Goal: Task Accomplishment & Management: Manage account settings

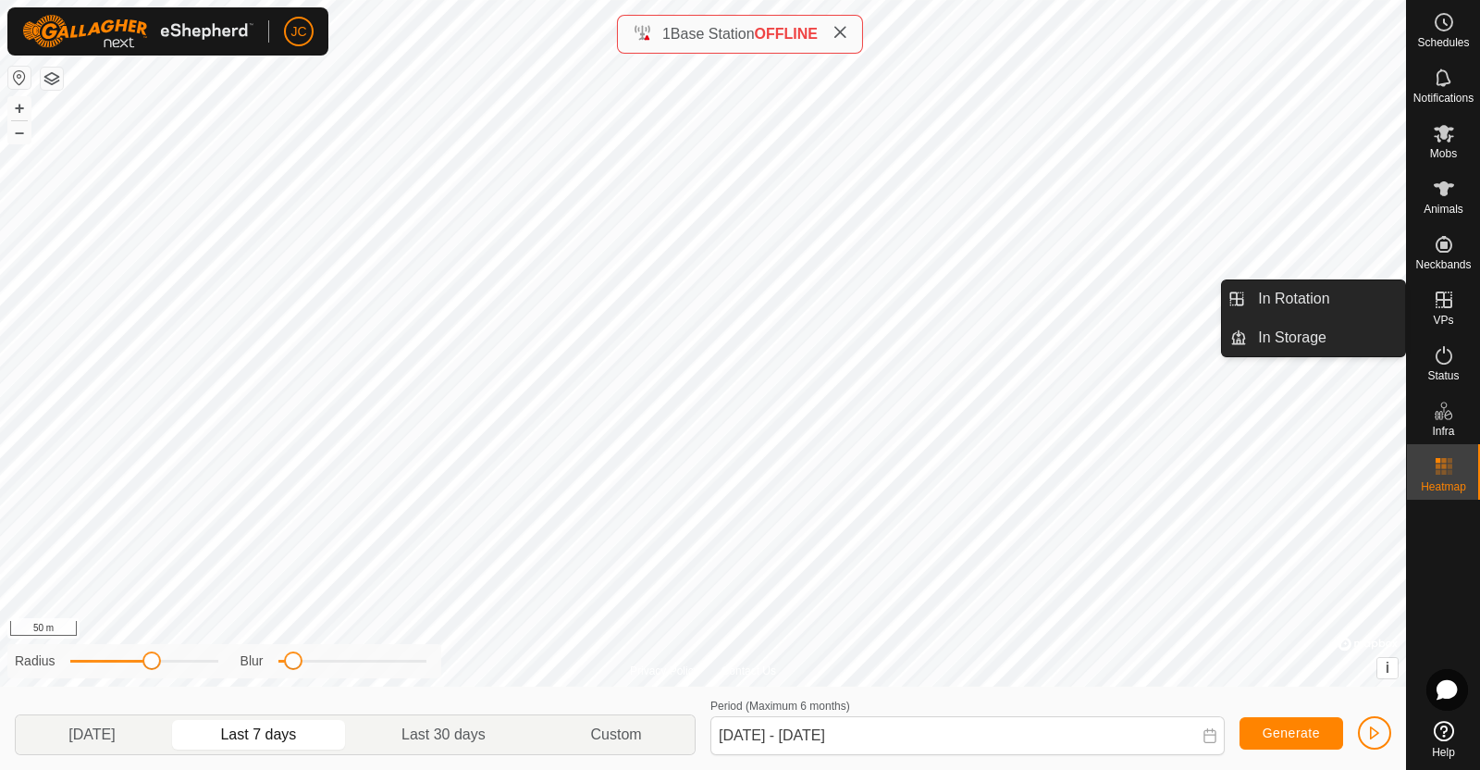
click at [1337, 306] on link "In Rotation" at bounding box center [1326, 298] width 158 height 37
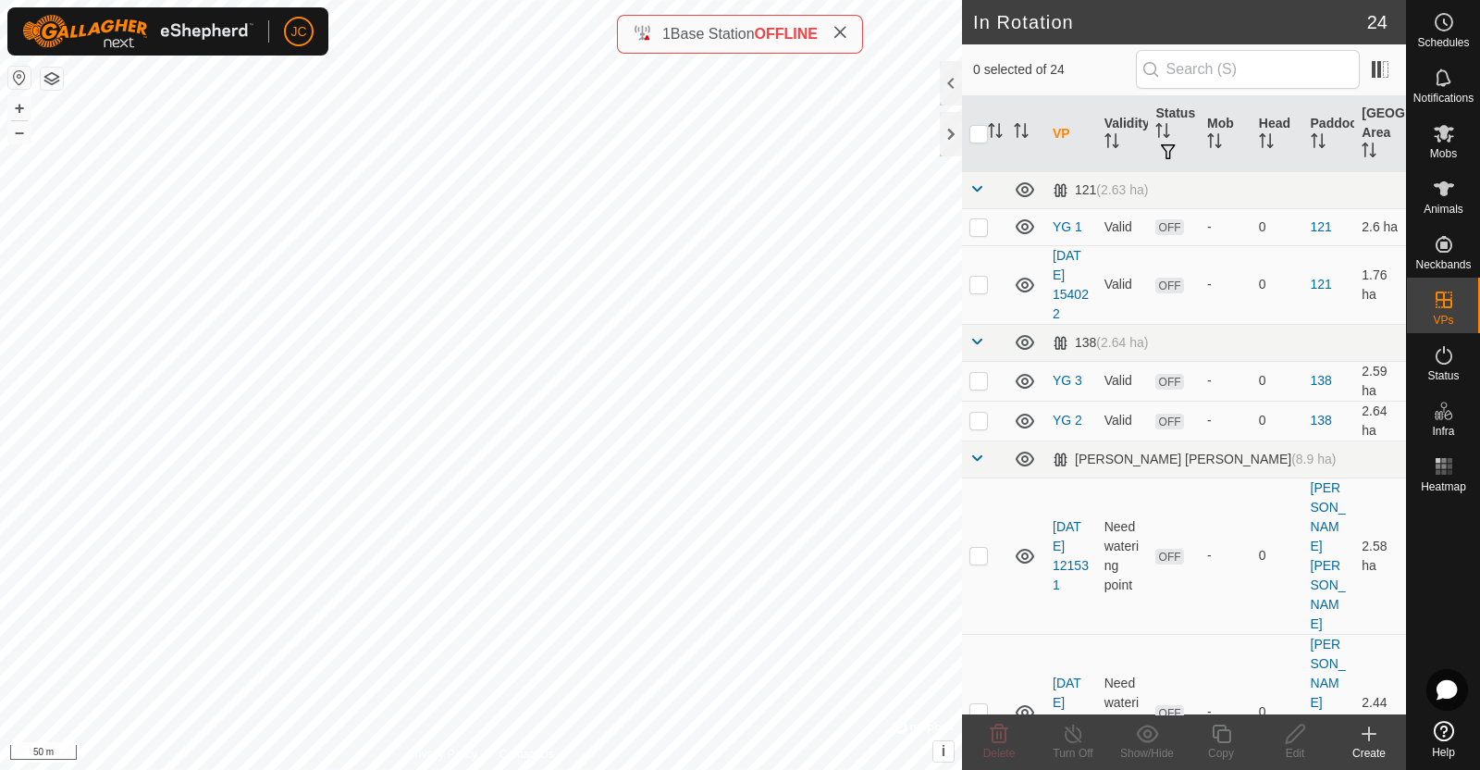
click at [1370, 747] on div "Create" at bounding box center [1369, 753] width 74 height 17
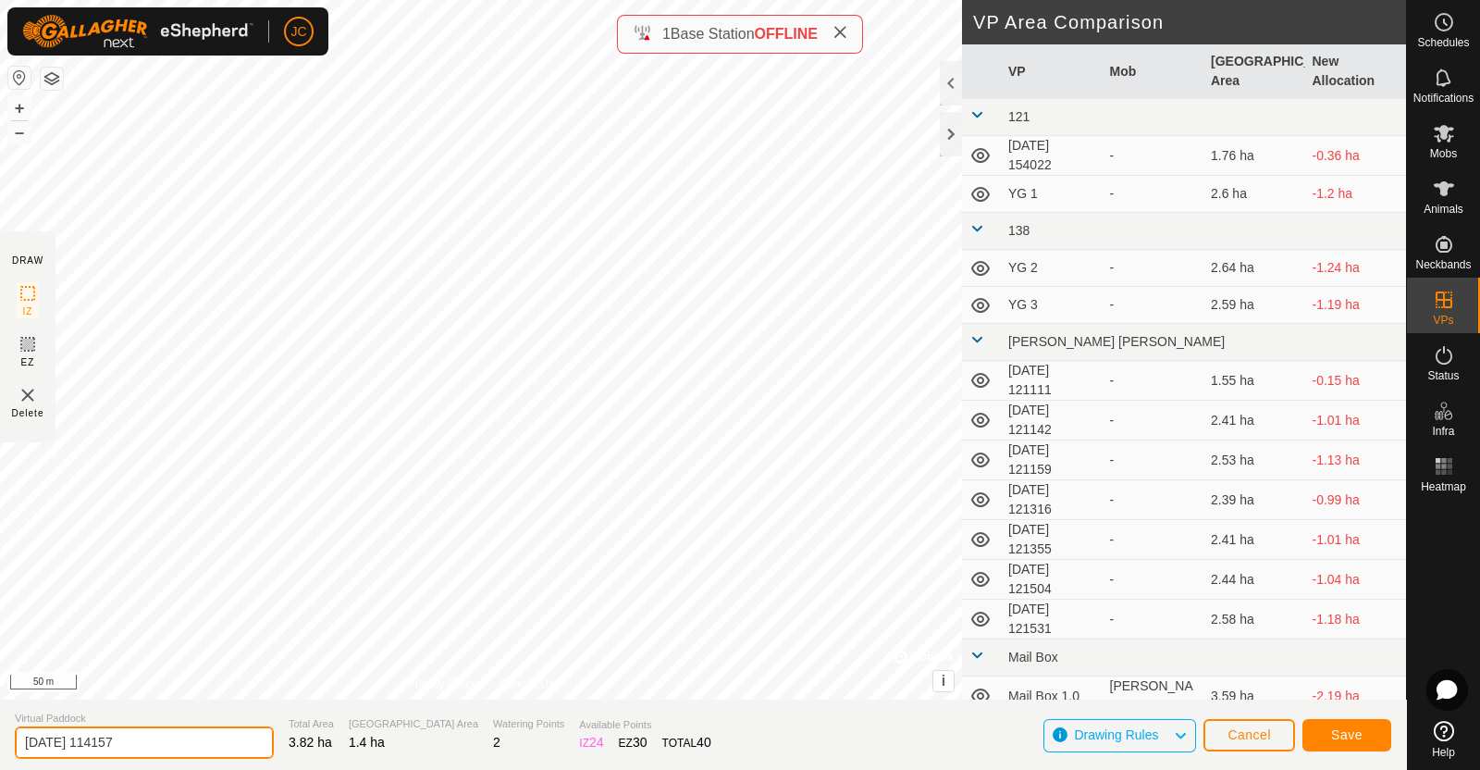
drag, startPoint x: 166, startPoint y: 736, endPoint x: 0, endPoint y: 746, distance: 165.9
click at [0, 746] on section "Virtual Paddock 2025-08-14 114157 Total Area 3.82 ha Grazing Area 1.4 ha Wateri…" at bounding box center [703, 734] width 1406 height 70
type input "Road Up 1"
click at [1354, 733] on span "Save" at bounding box center [1346, 734] width 31 height 15
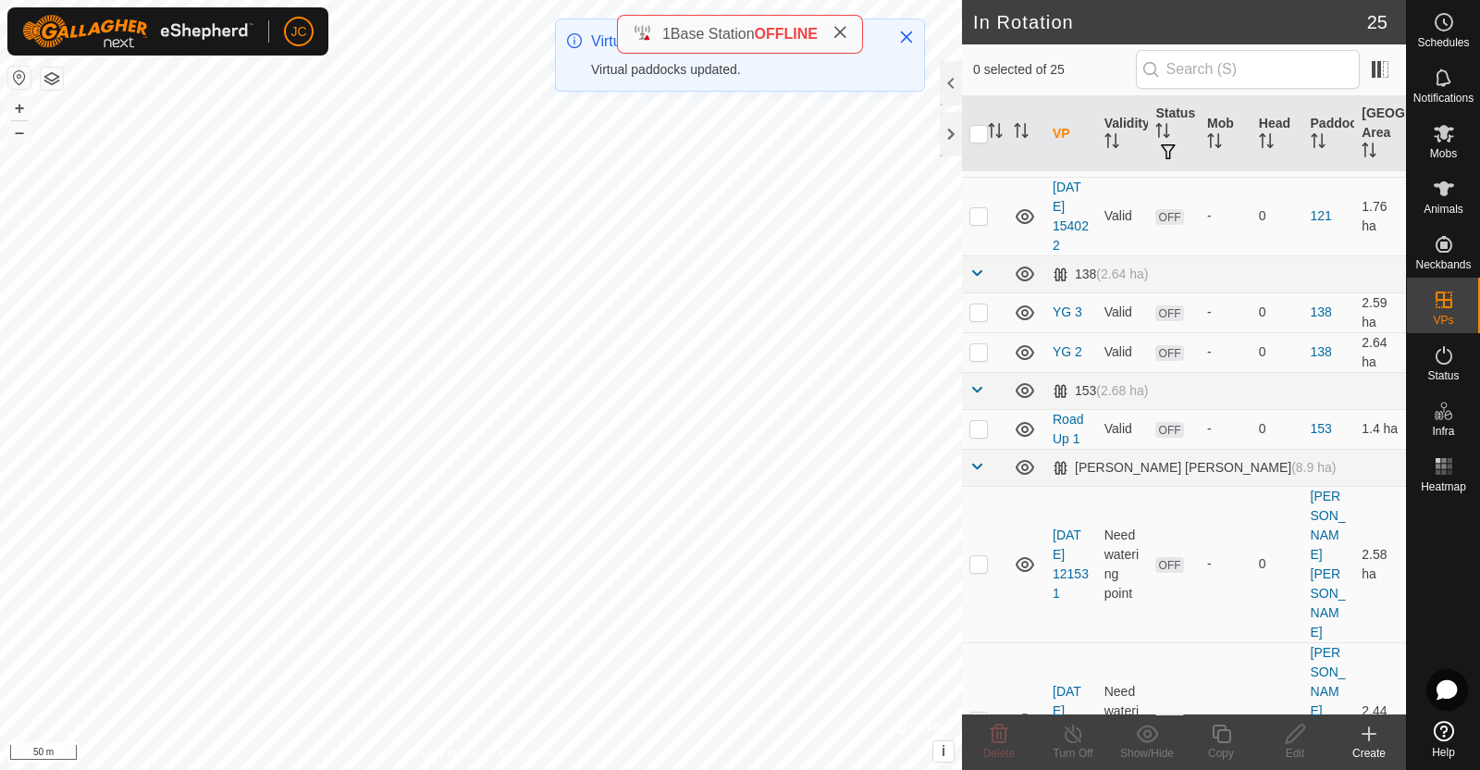
scroll to position [69, 0]
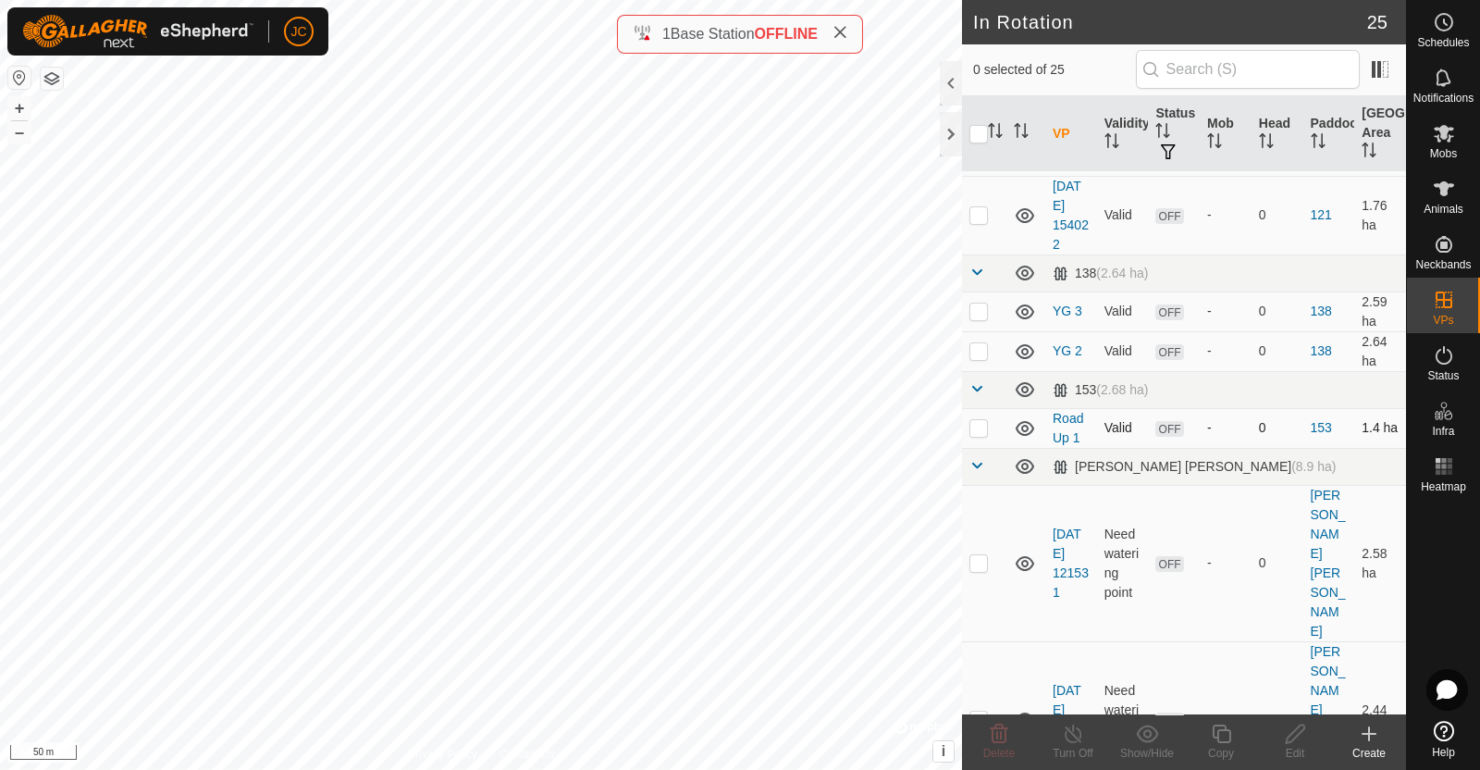
checkbox input "true"
click at [1293, 745] on div "Edit" at bounding box center [1295, 753] width 74 height 17
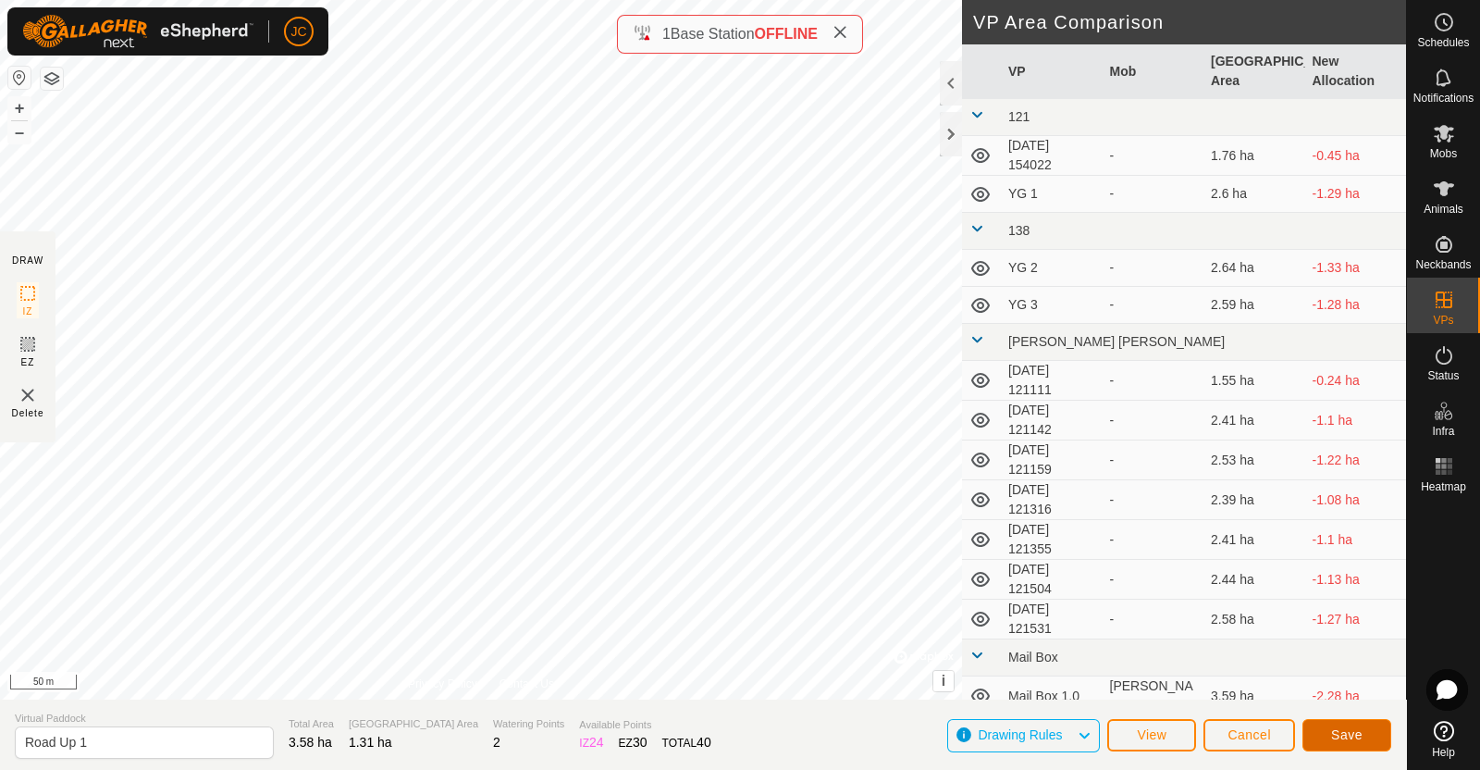
click at [1352, 740] on span "Save" at bounding box center [1346, 734] width 31 height 15
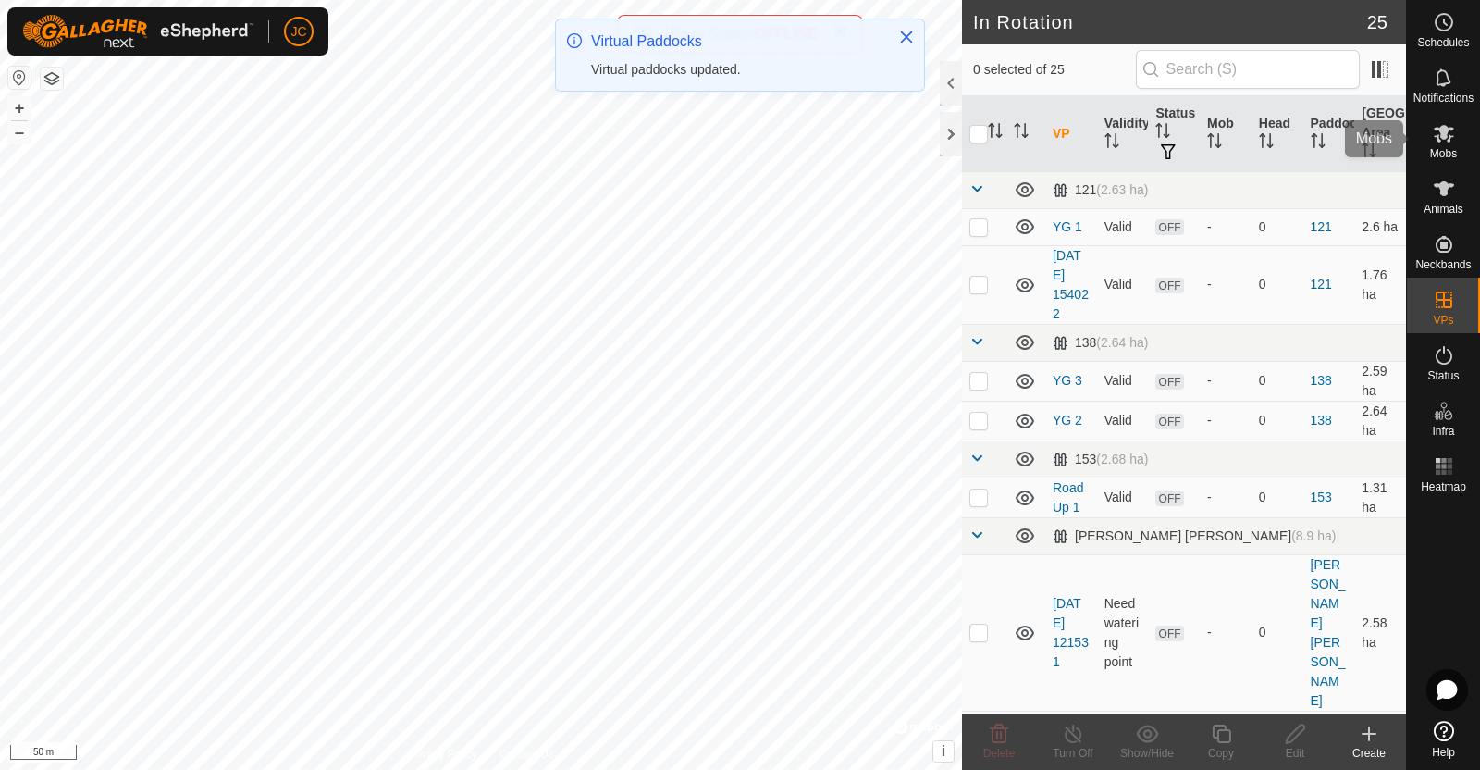
click at [1445, 143] on icon at bounding box center [1444, 133] width 22 height 22
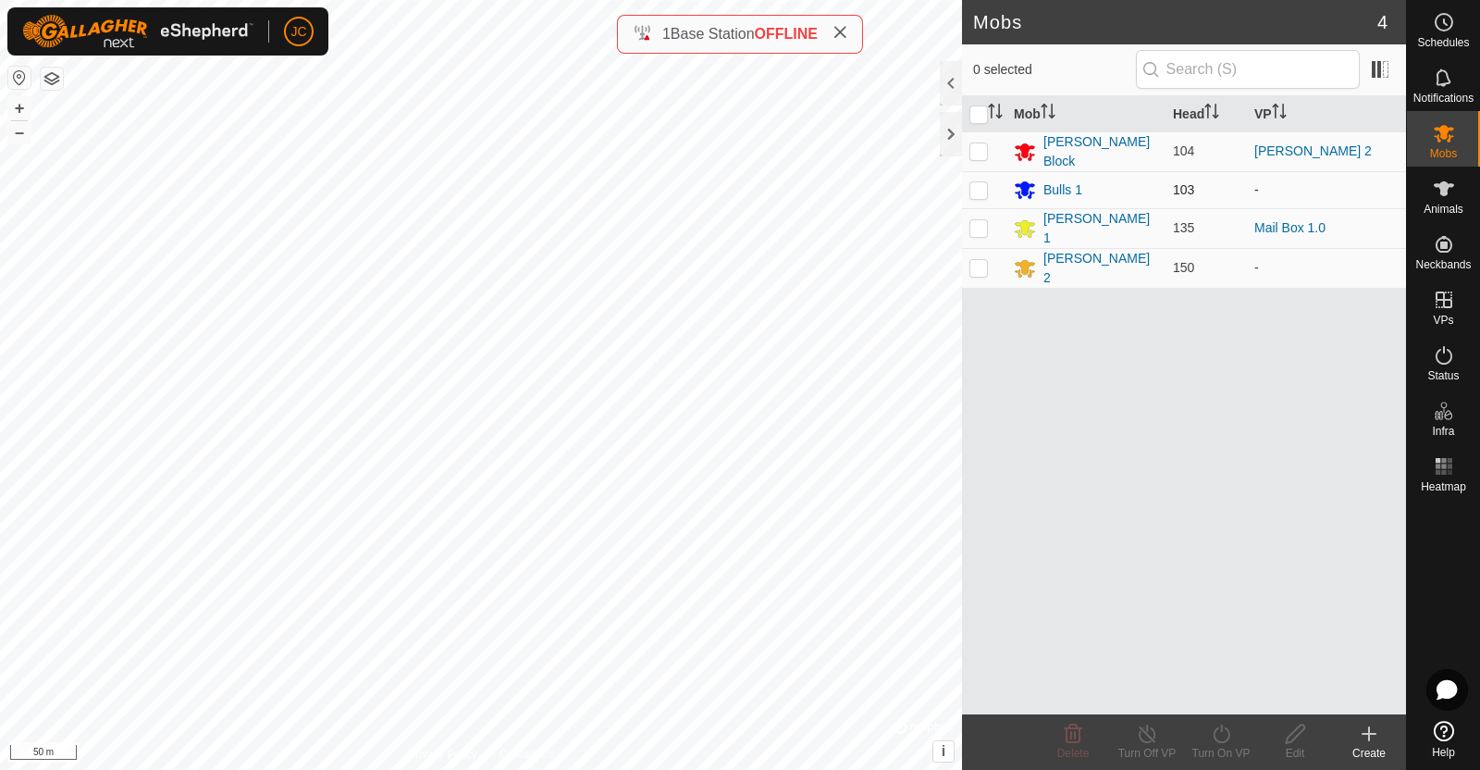
click at [982, 183] on p-checkbox at bounding box center [979, 189] width 19 height 15
checkbox input "true"
click at [1221, 734] on icon at bounding box center [1221, 734] width 23 height 22
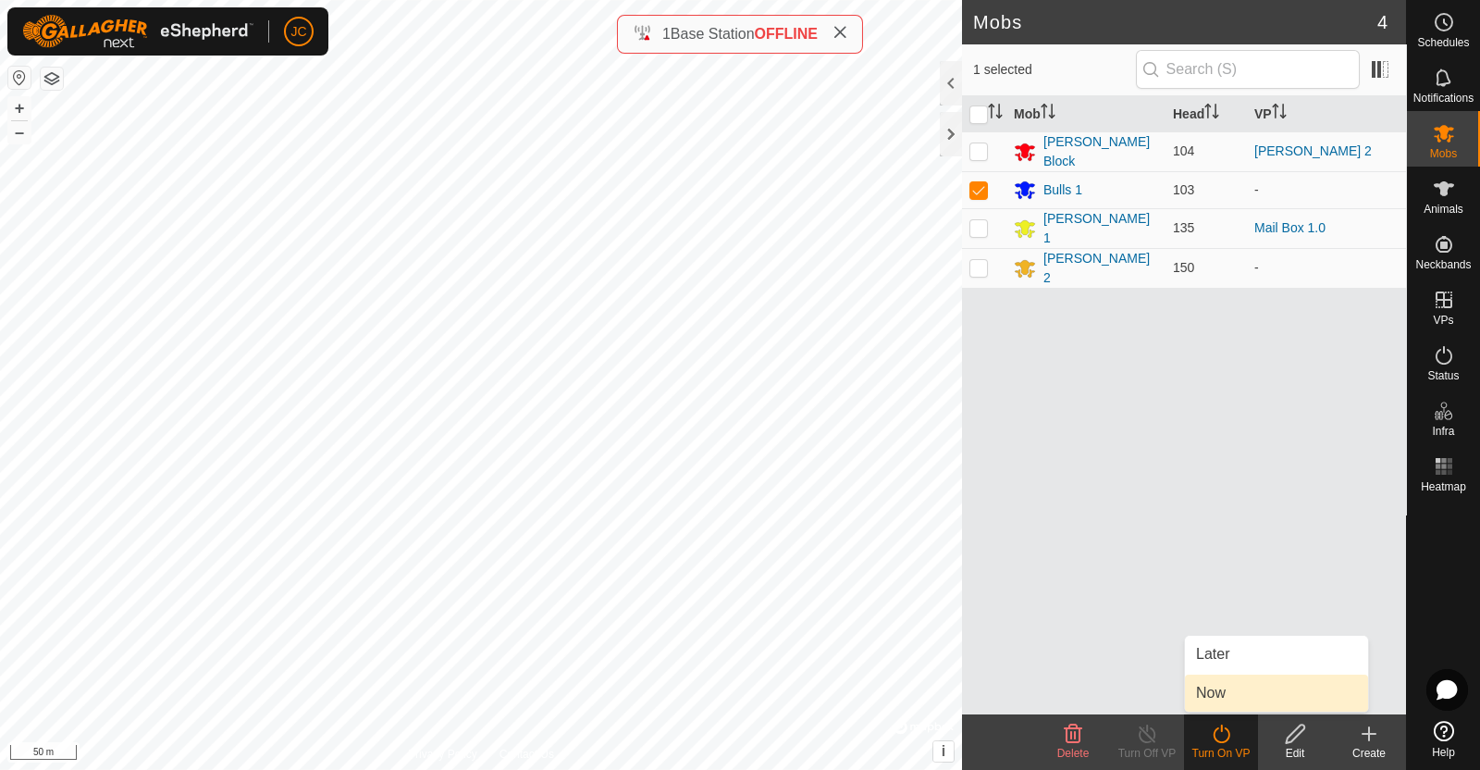
click at [1223, 684] on link "Now" at bounding box center [1276, 692] width 183 height 37
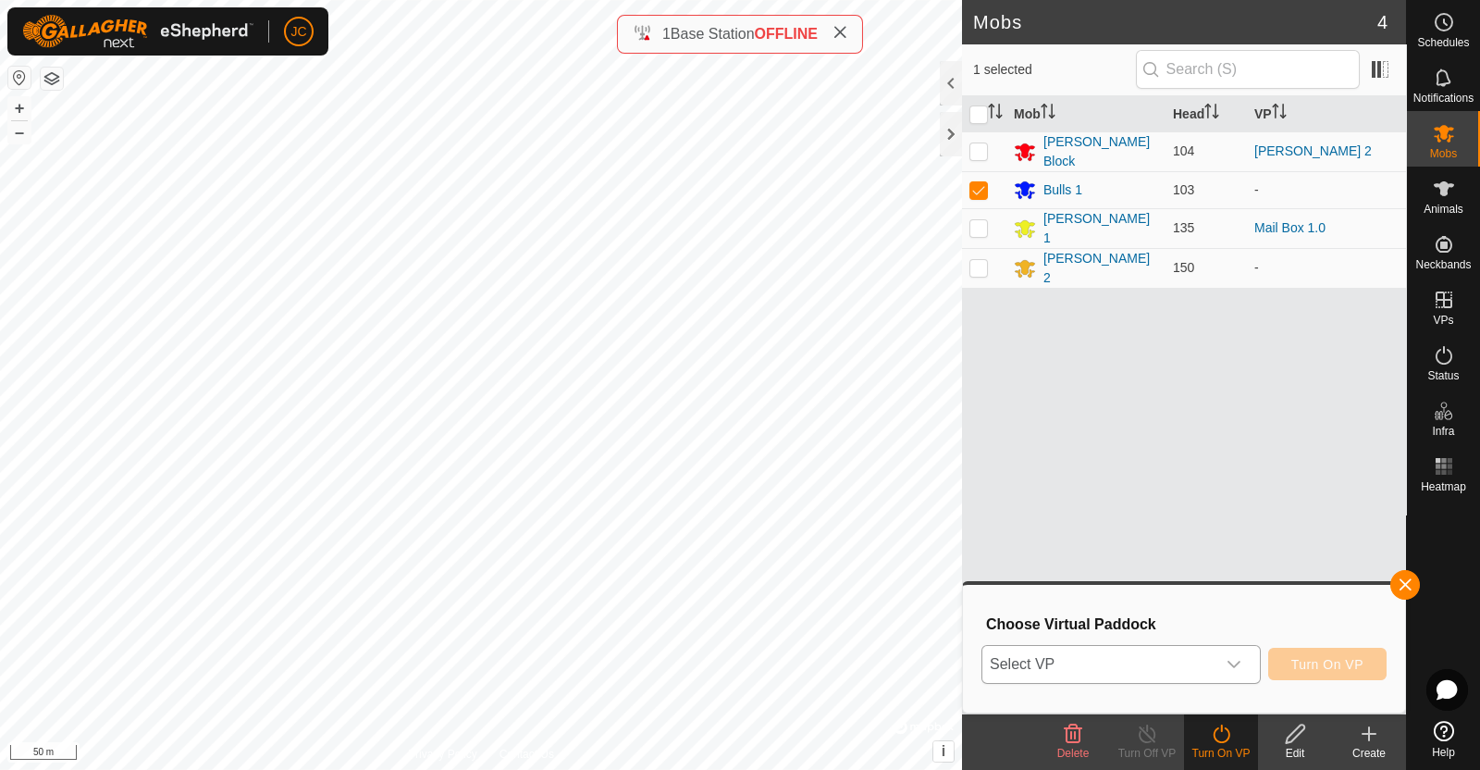
click at [1219, 677] on div "dropdown trigger" at bounding box center [1234, 664] width 37 height 37
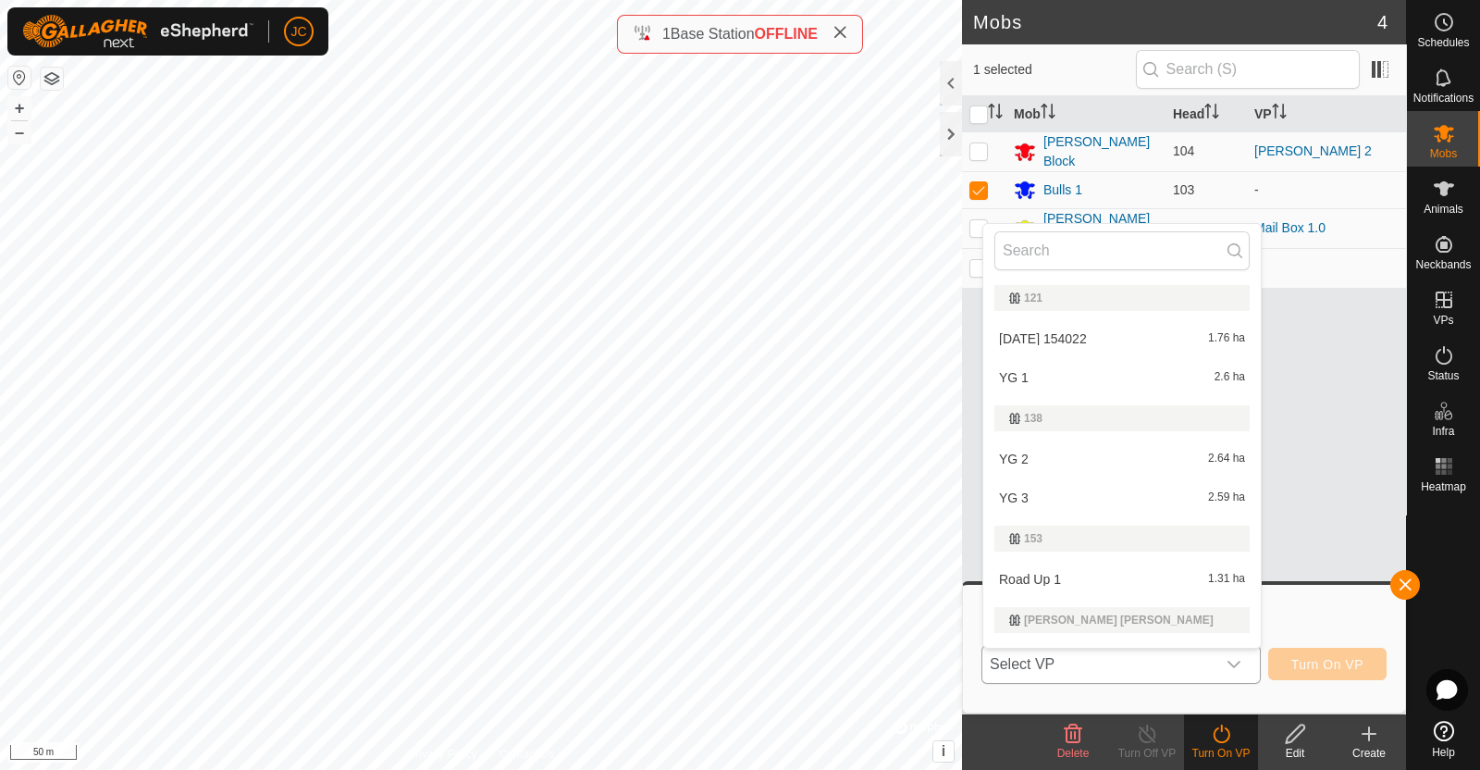
scroll to position [31, 0]
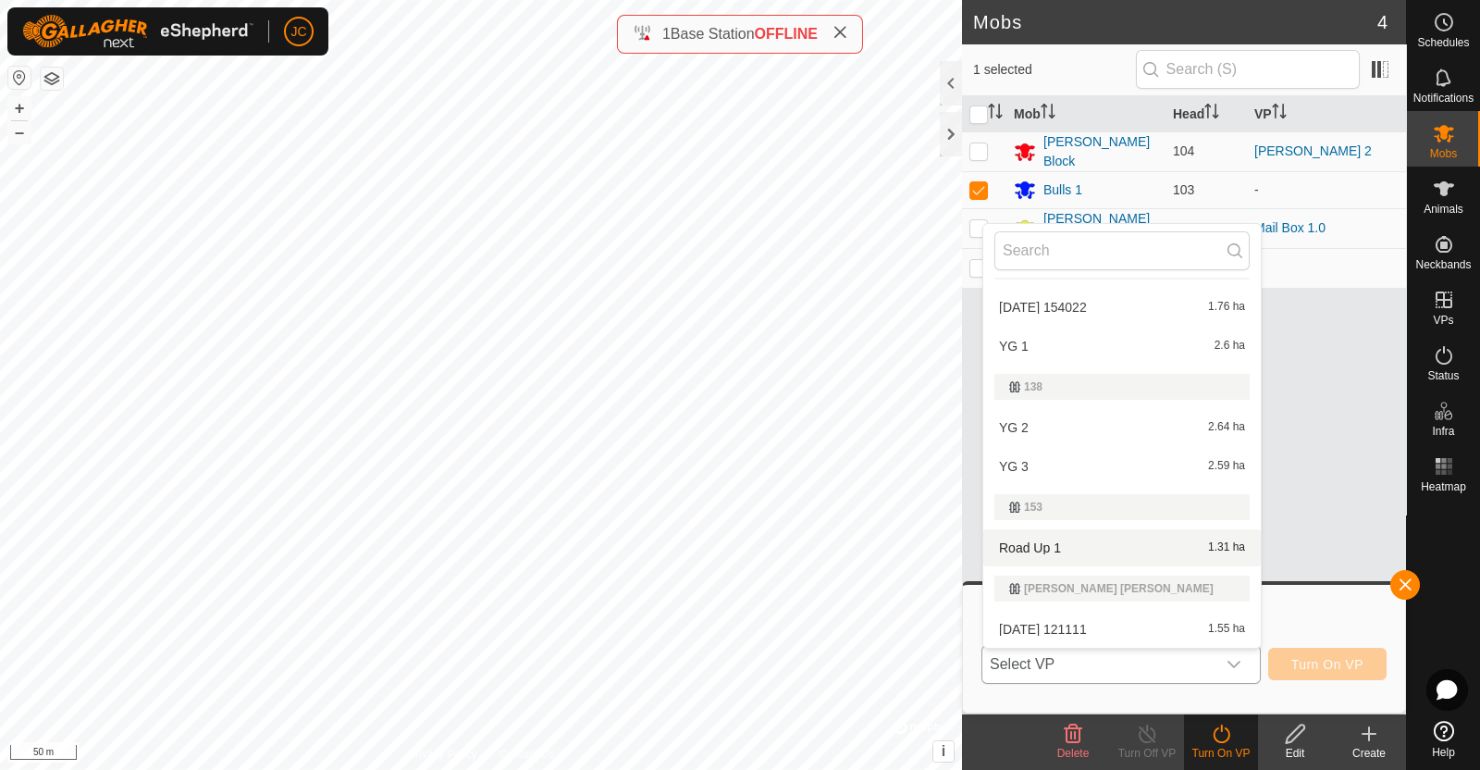
click at [1139, 553] on li "Road Up 1 1.31 ha" at bounding box center [1123, 547] width 278 height 37
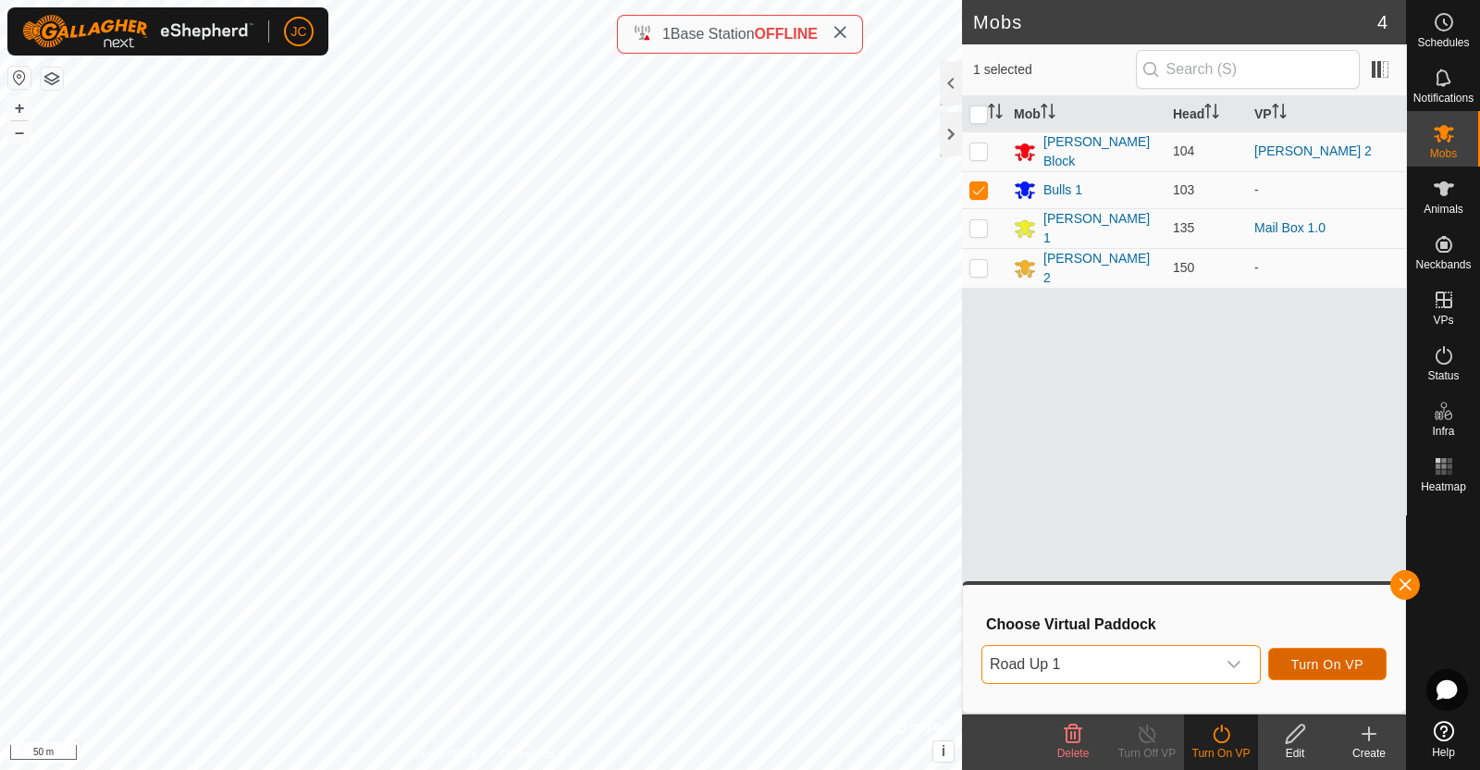
click at [1329, 664] on span "Turn On VP" at bounding box center [1328, 664] width 72 height 15
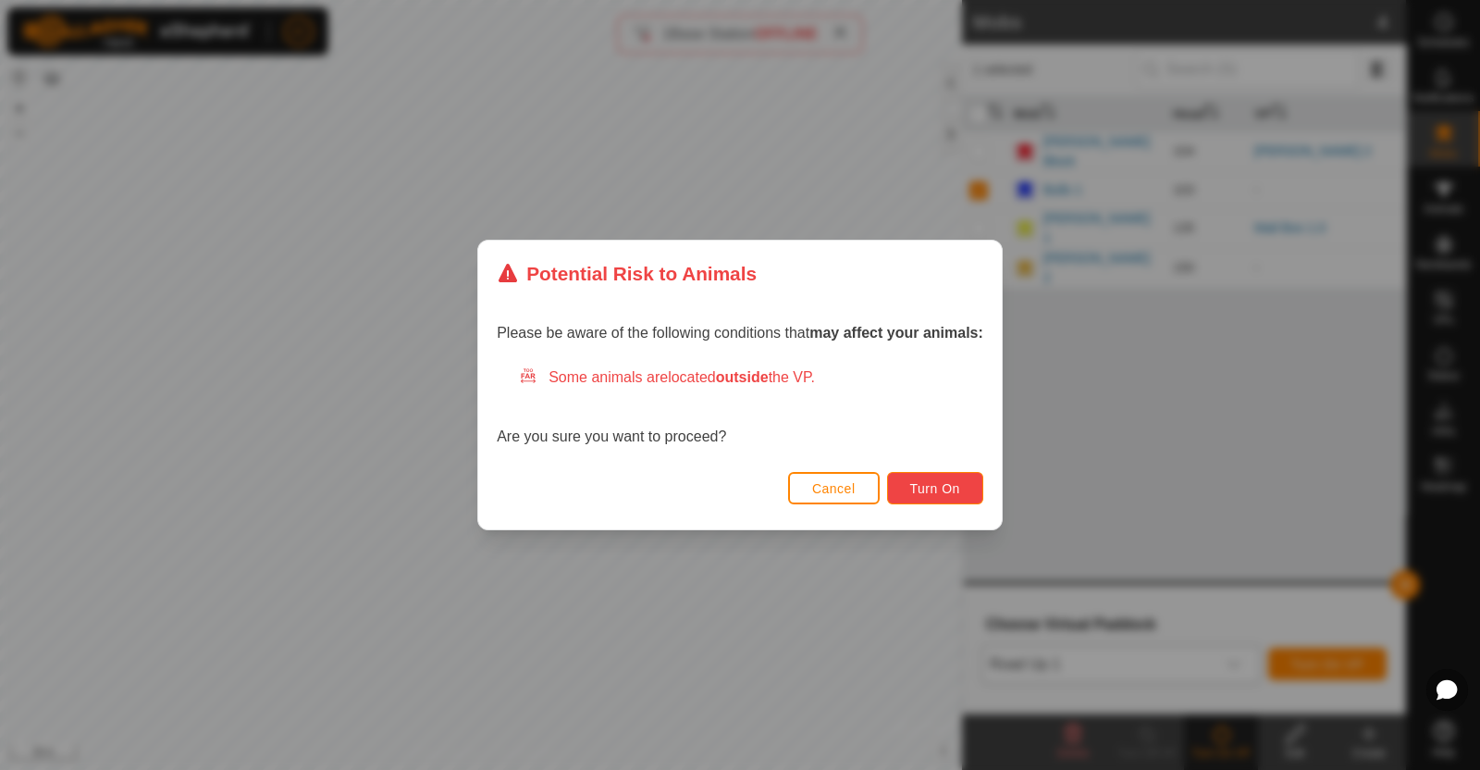
click at [929, 495] on span "Turn On" at bounding box center [935, 488] width 50 height 15
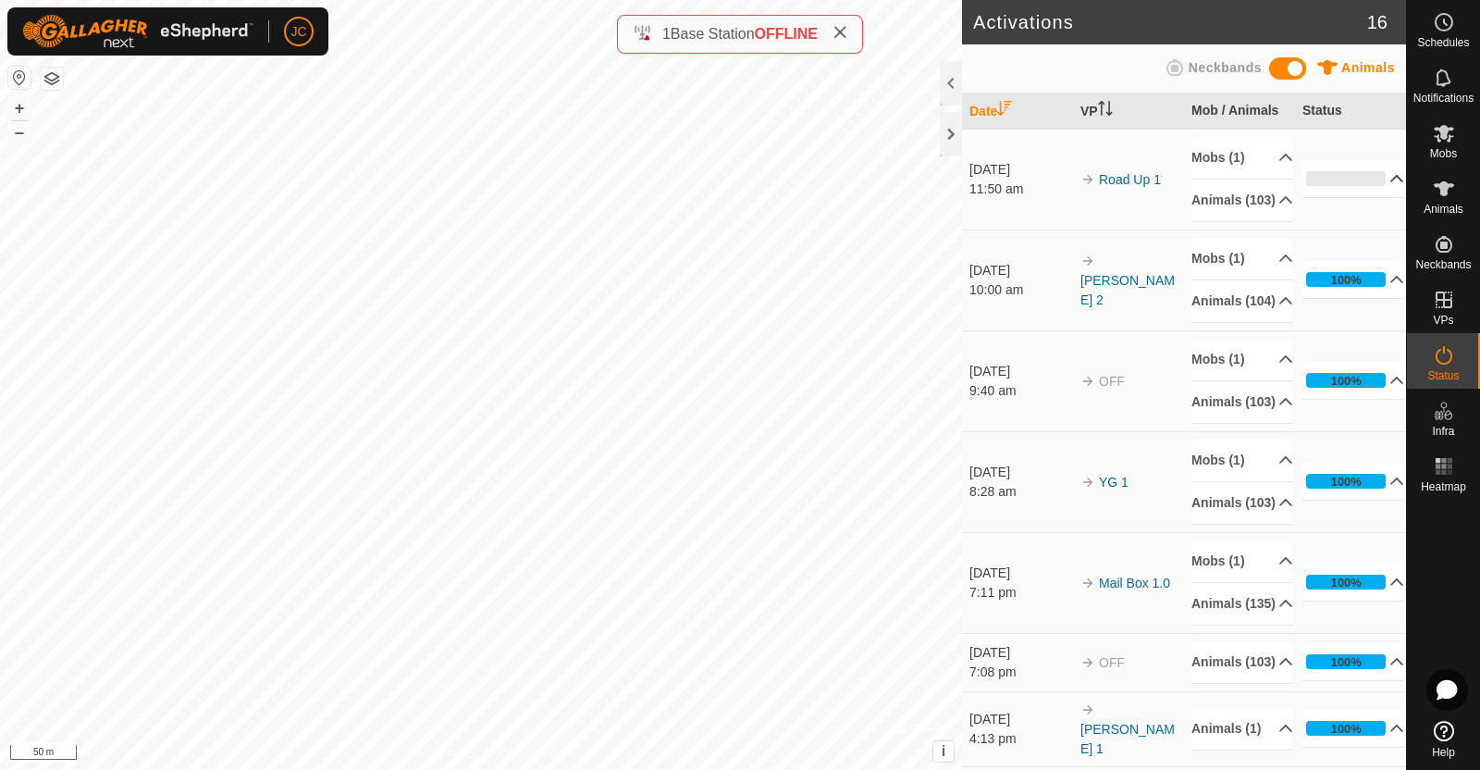
click at [1323, 186] on div "0%" at bounding box center [1346, 178] width 80 height 15
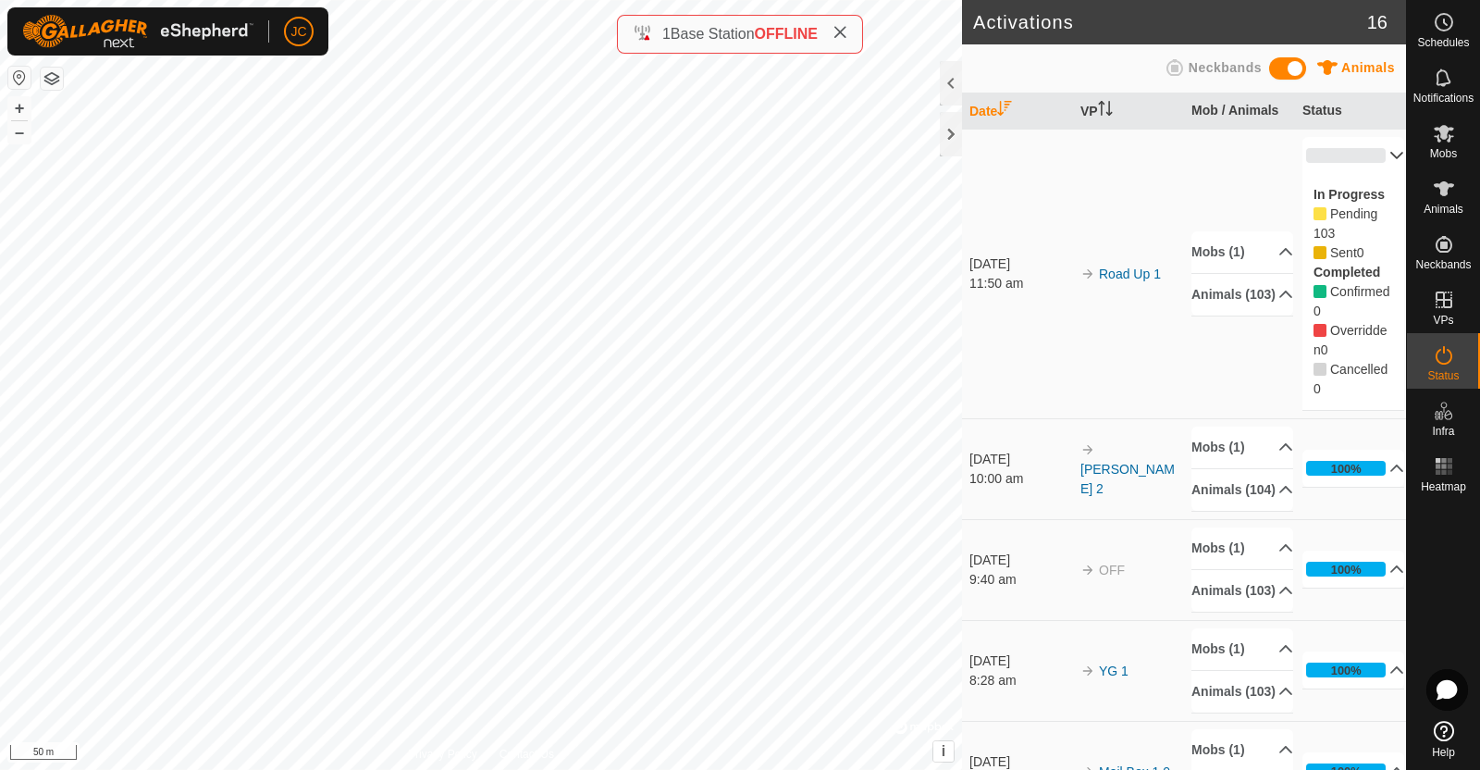
click at [1349, 170] on p-accordion-header "0%" at bounding box center [1354, 155] width 102 height 37
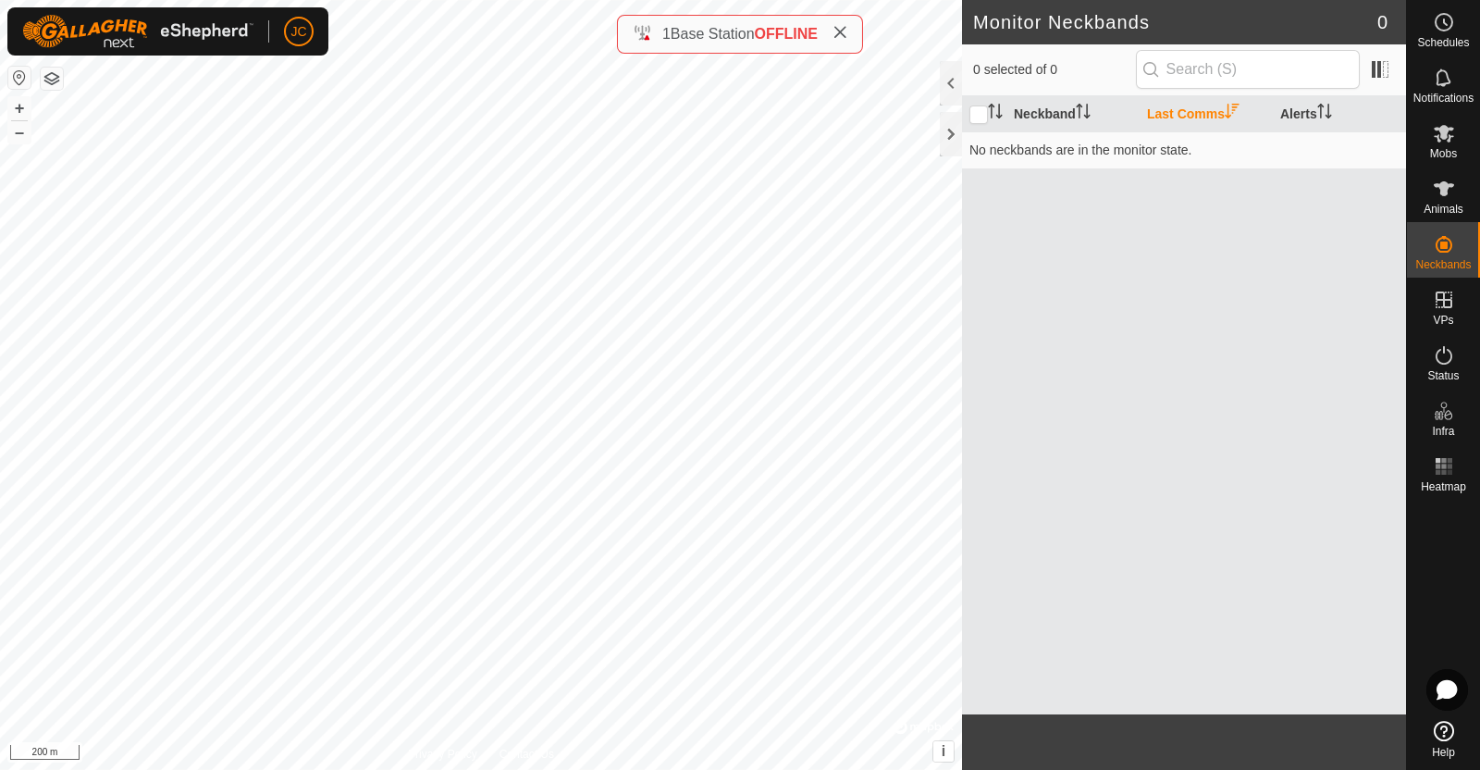
click at [1443, 365] on icon at bounding box center [1444, 355] width 22 height 22
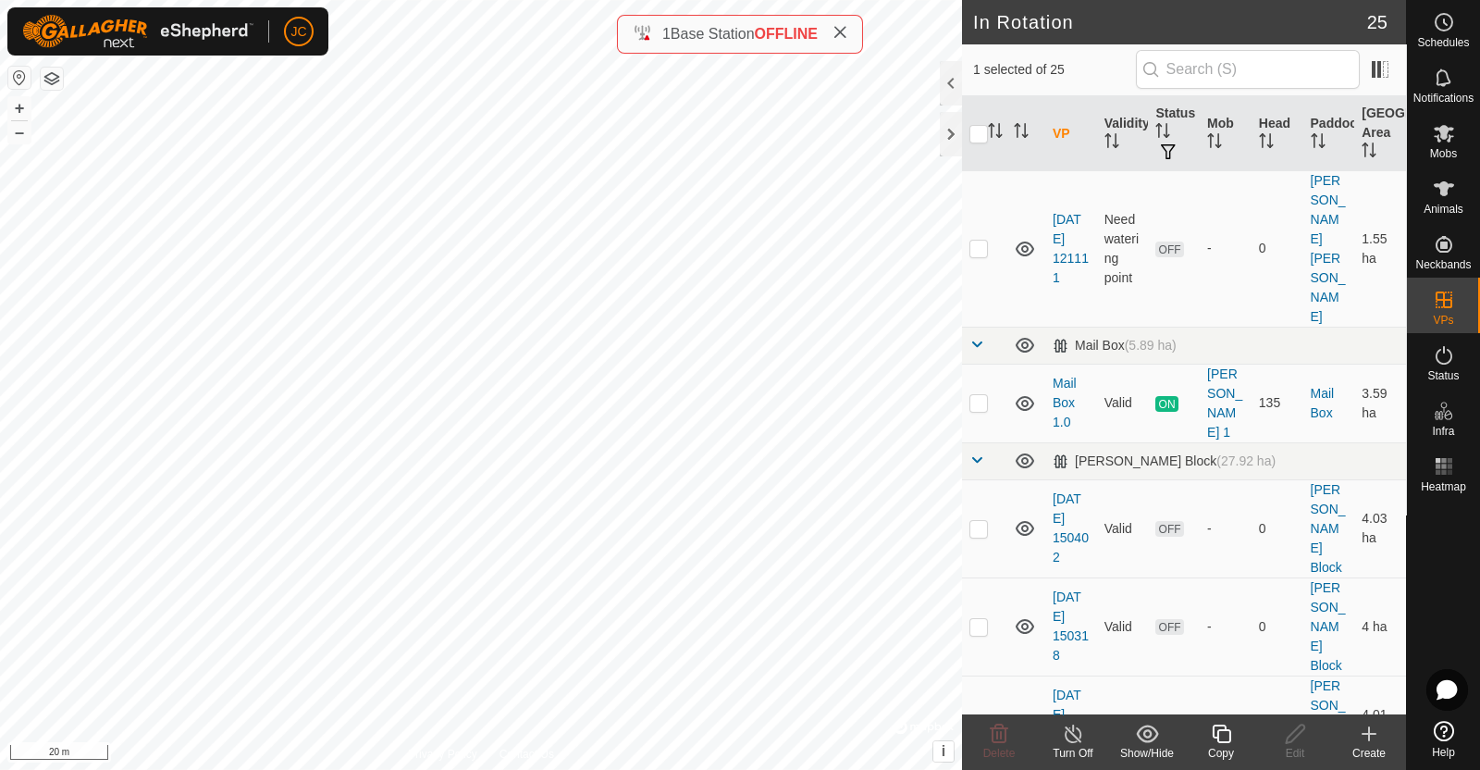
scroll to position [1503, 0]
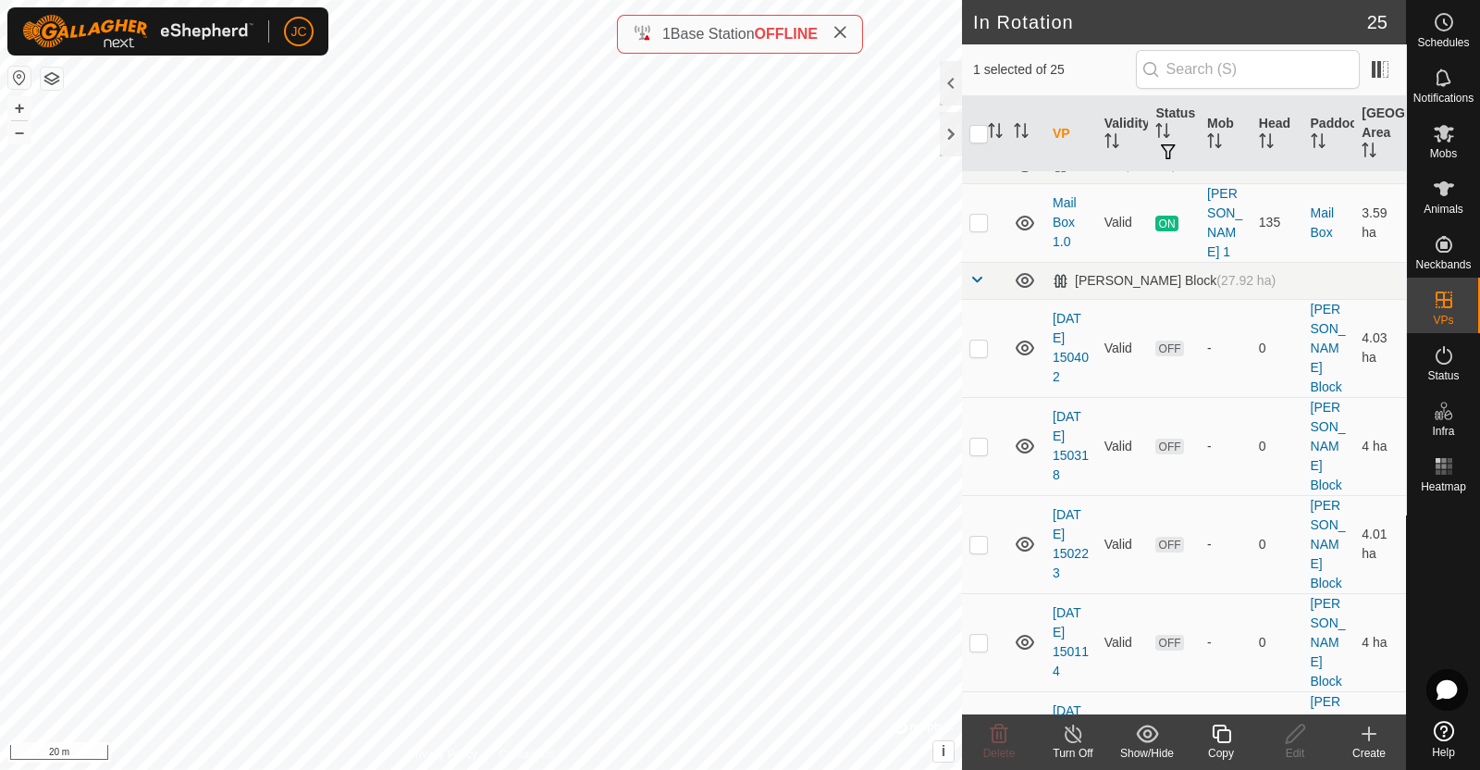
click at [1067, 746] on div "Turn Off" at bounding box center [1073, 753] width 74 height 17
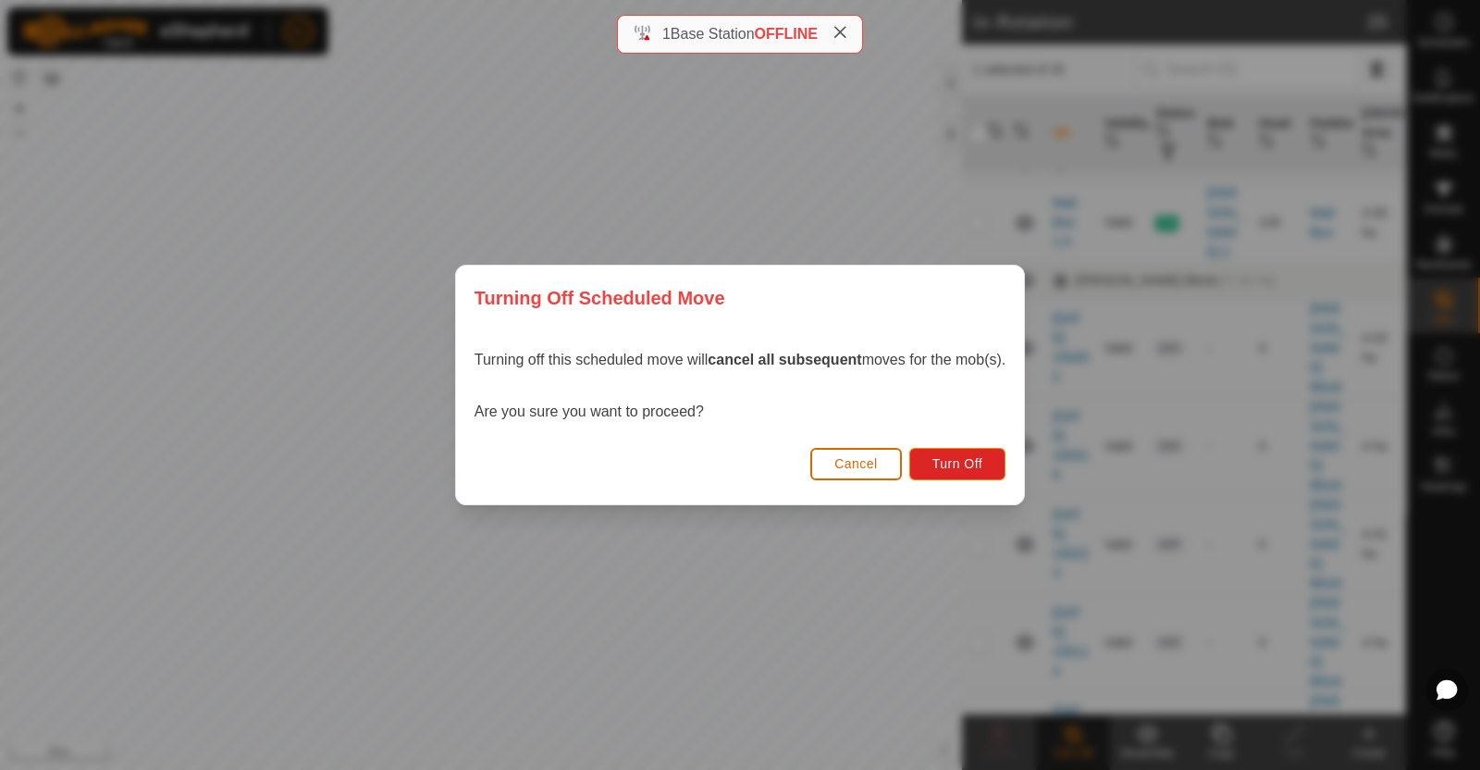
click at [837, 456] on button "Cancel" at bounding box center [856, 464] width 92 height 32
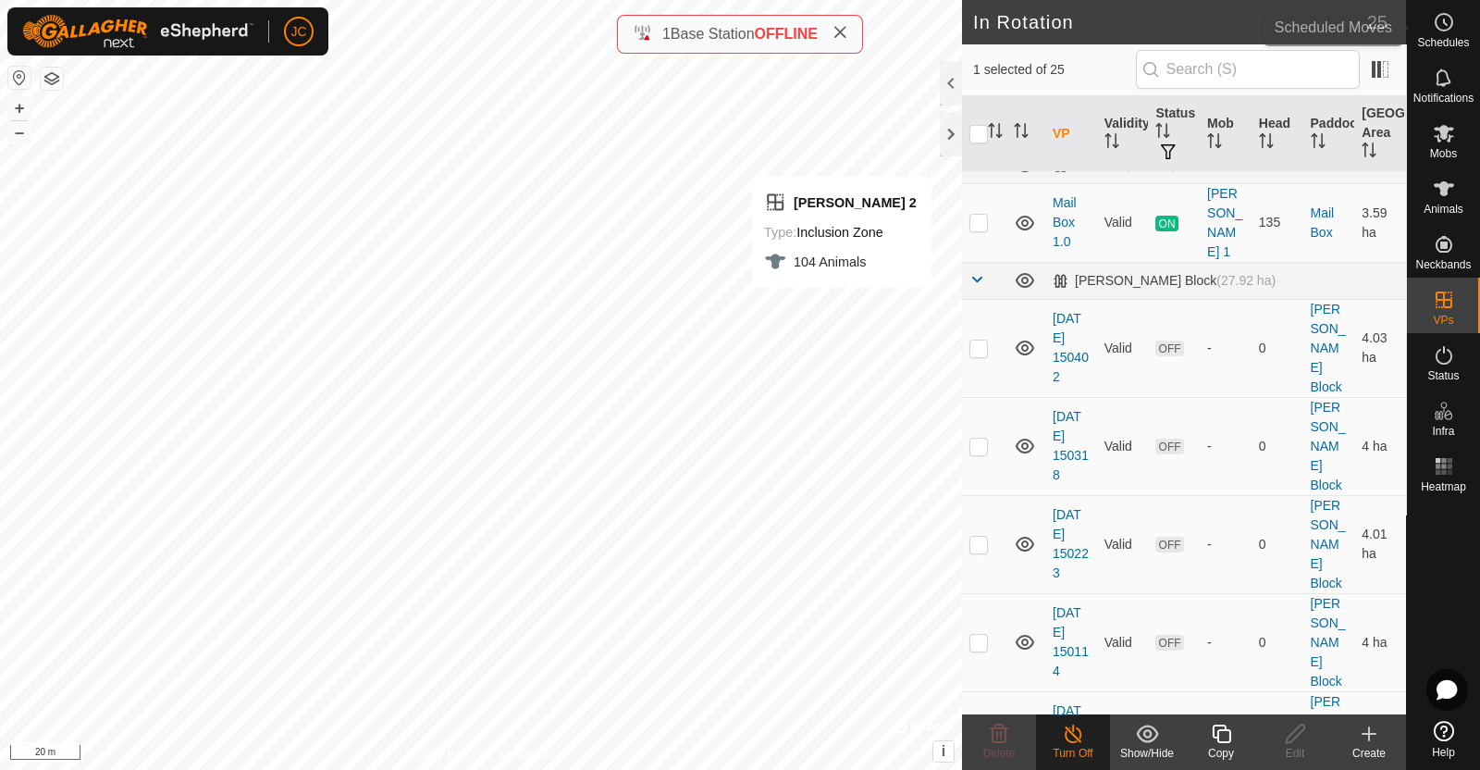
click at [1436, 21] on circle at bounding box center [1444, 22] width 17 height 17
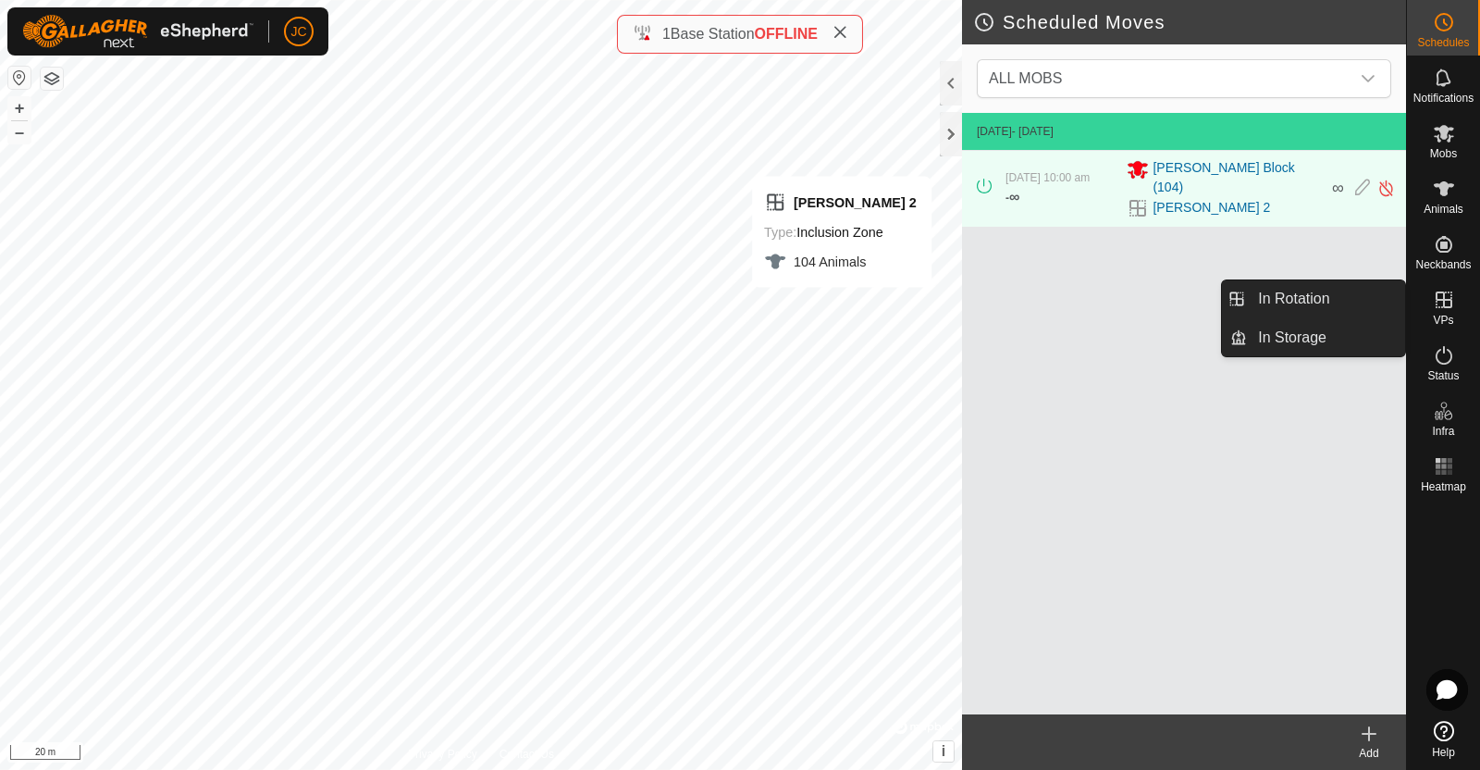
click at [1445, 295] on icon at bounding box center [1444, 300] width 22 height 22
click at [1329, 305] on link "In Rotation" at bounding box center [1326, 298] width 158 height 37
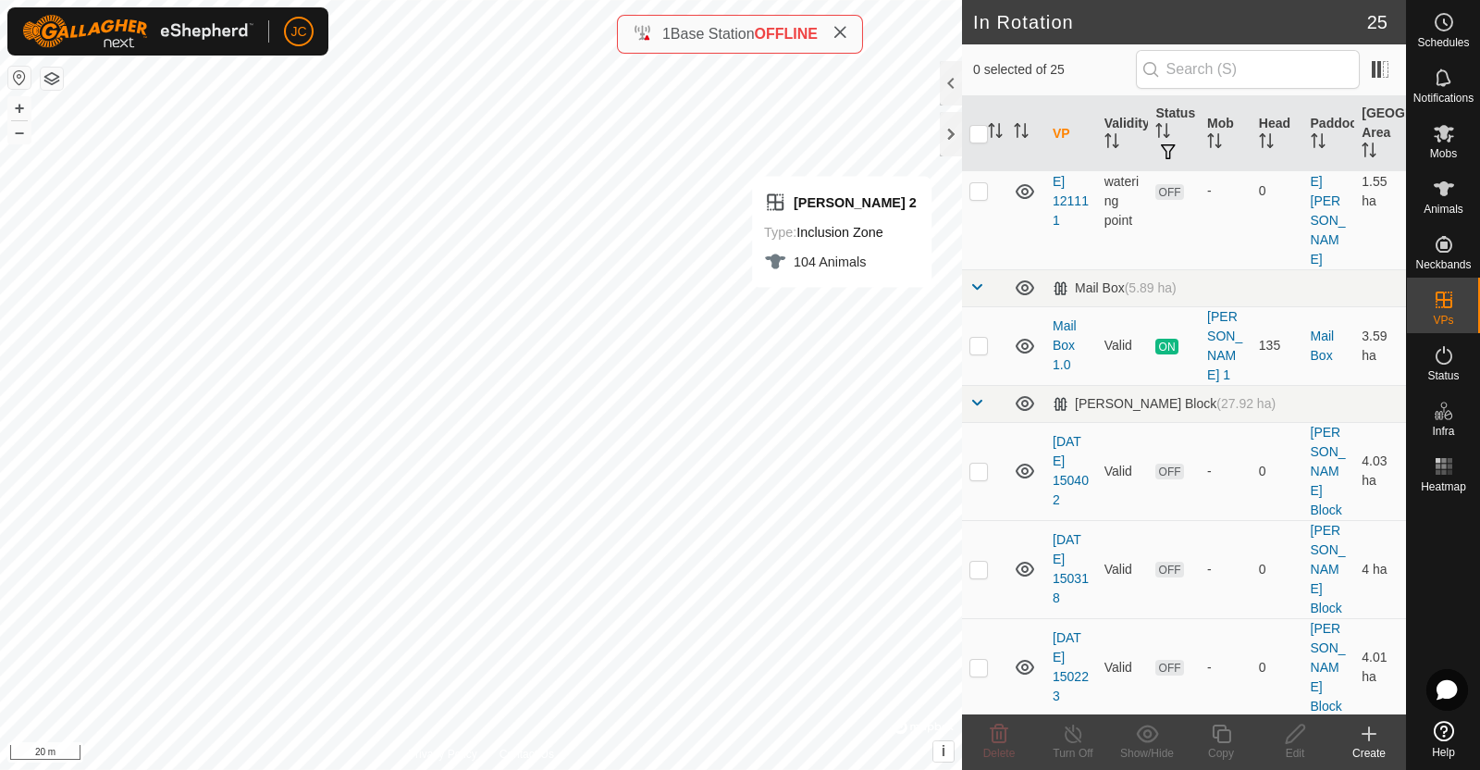
scroll to position [1503, 0]
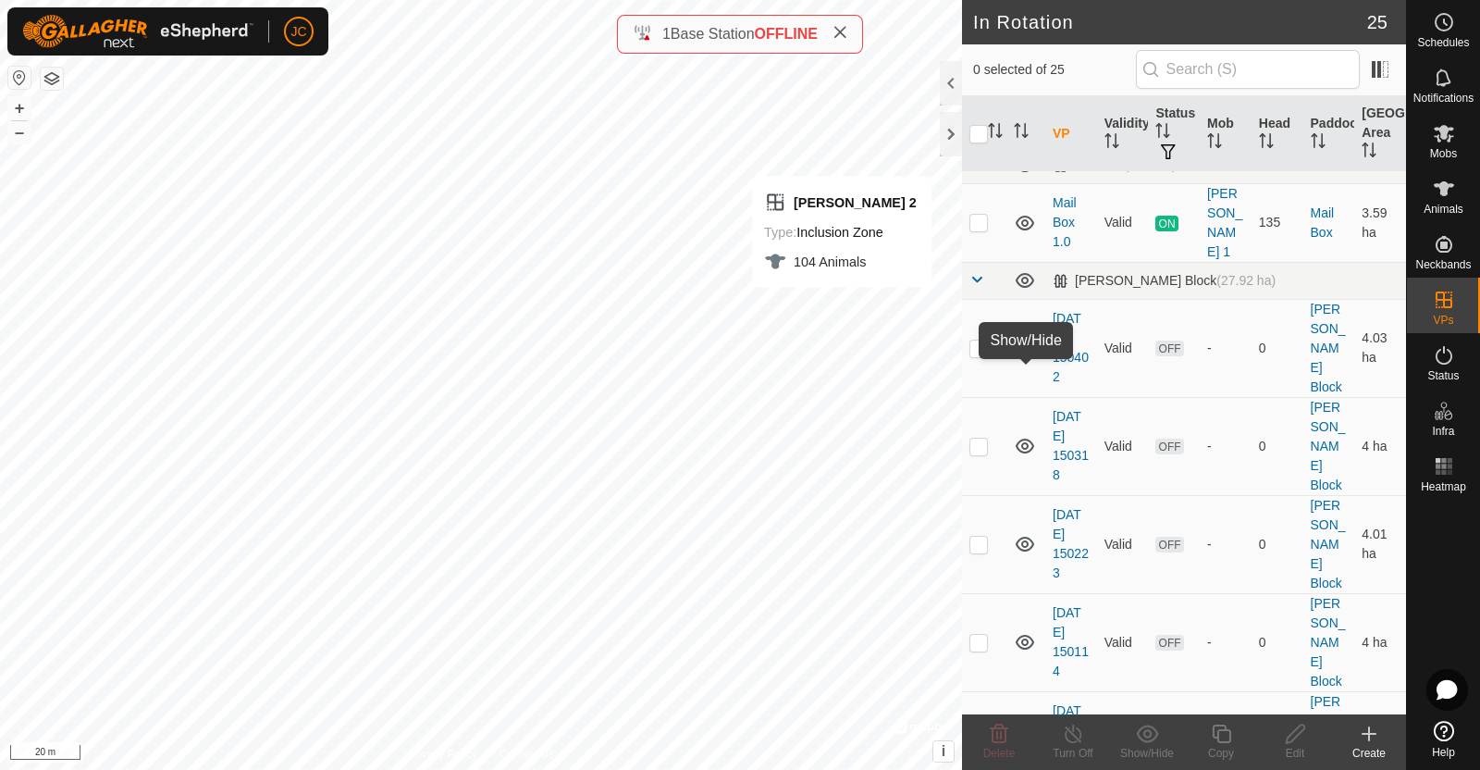
click at [1365, 730] on icon at bounding box center [1369, 734] width 22 height 22
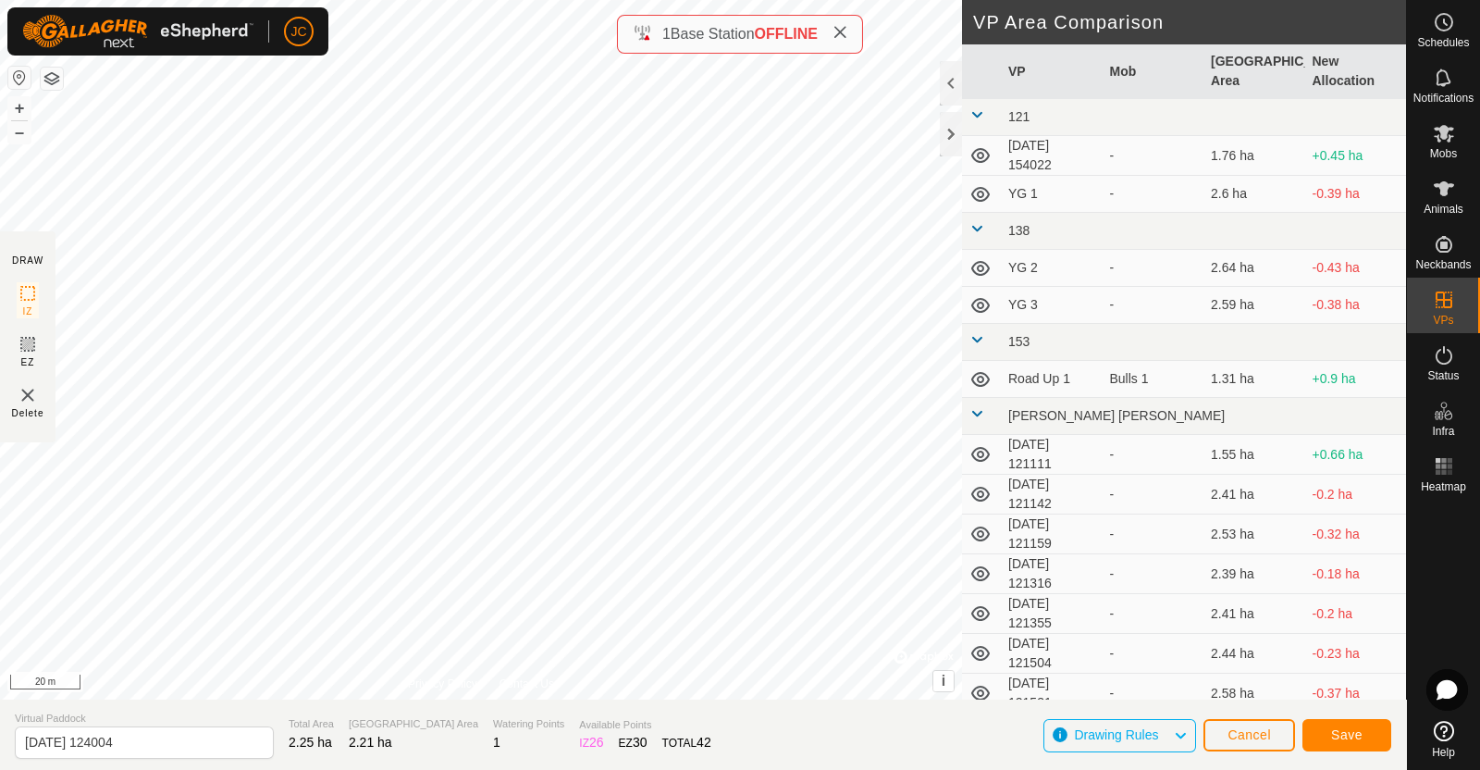
scroll to position [583, 0]
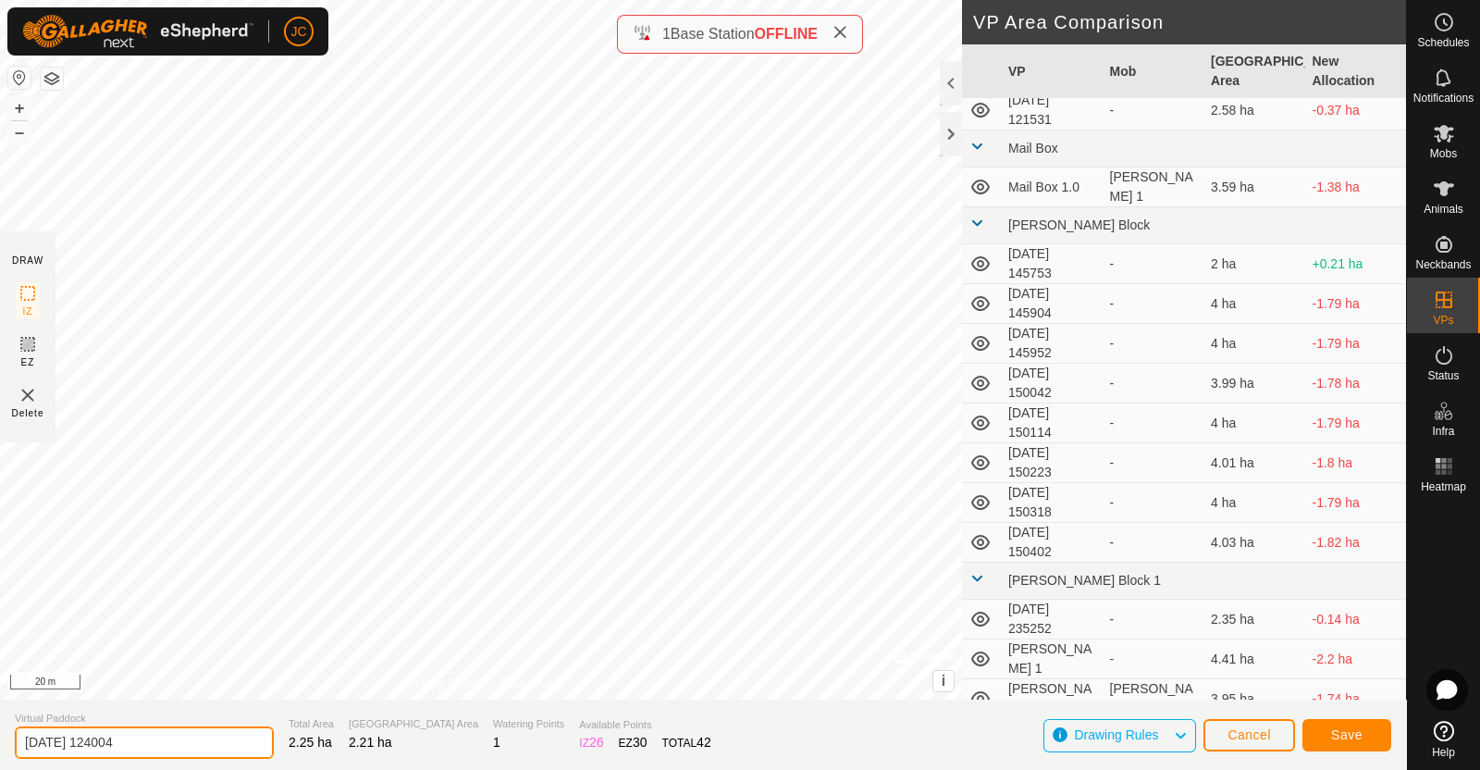
drag, startPoint x: 152, startPoint y: 745, endPoint x: 0, endPoint y: 726, distance: 152.9
click at [0, 726] on section "Virtual Paddock [DATE] 124004 Total Area 2.25 ha Grazing Area 2.21 ha Watering …" at bounding box center [703, 734] width 1406 height 70
type input "[PERSON_NAME] 2 BF"
click at [1339, 729] on span "Save" at bounding box center [1346, 734] width 31 height 15
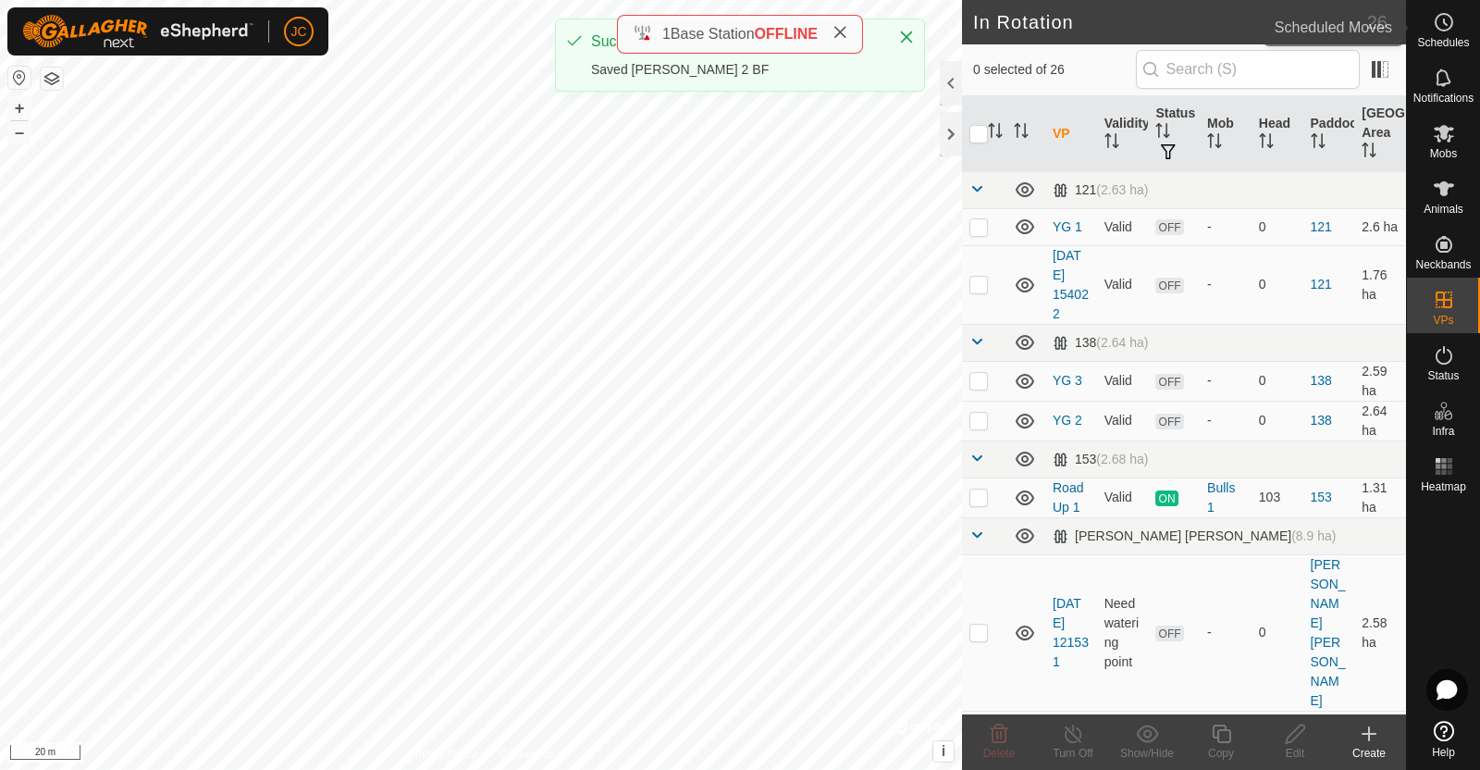
click at [1445, 20] on icon at bounding box center [1444, 22] width 22 height 22
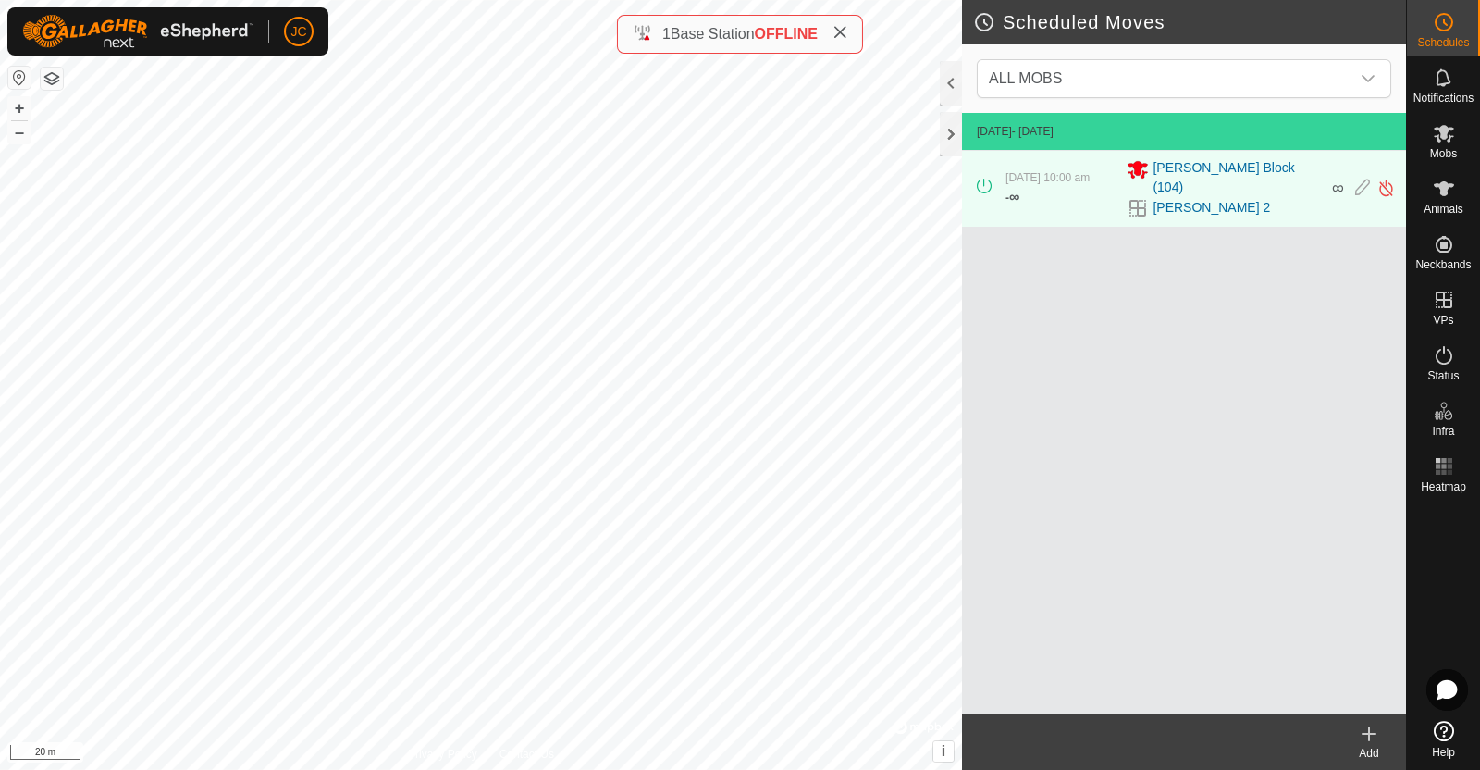
click at [1367, 725] on icon at bounding box center [1369, 734] width 22 height 22
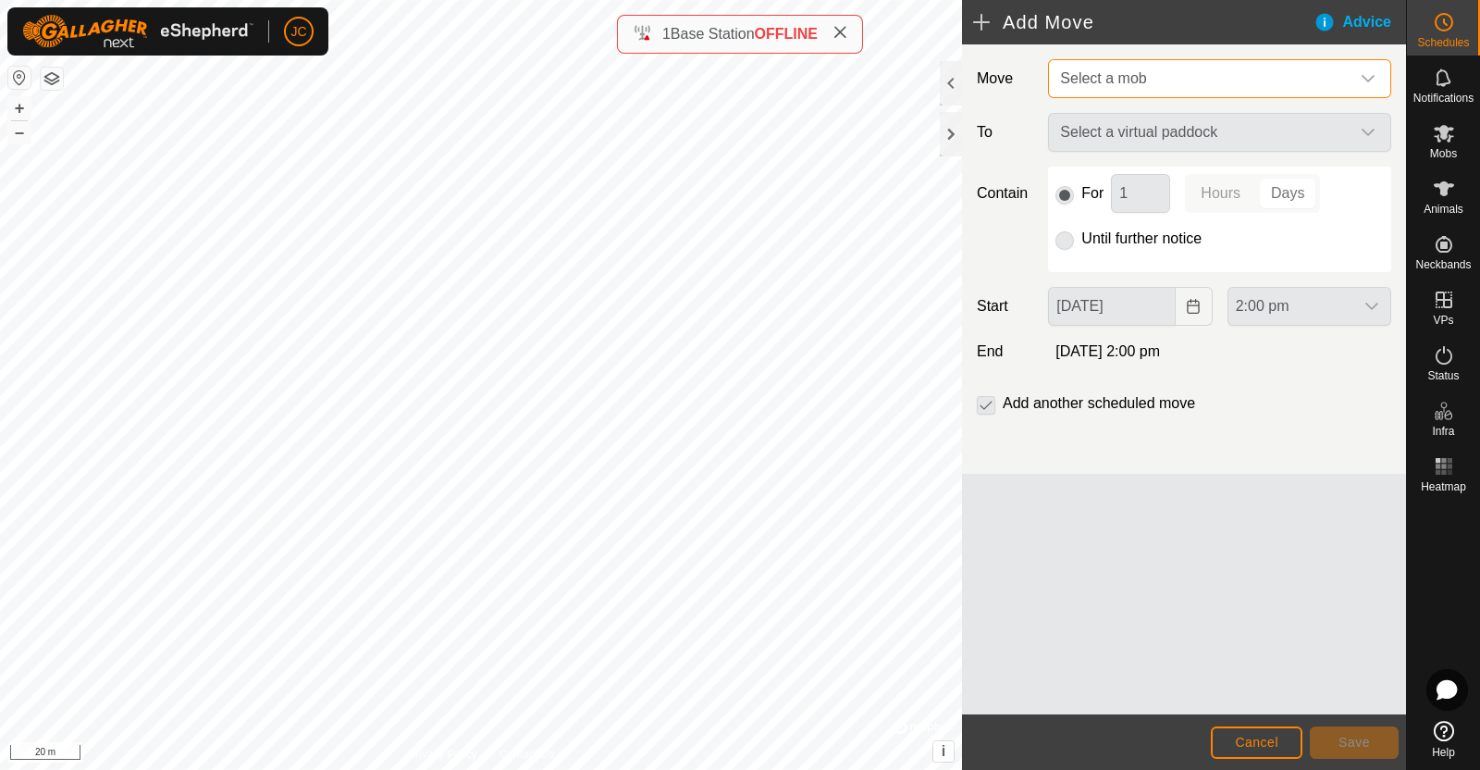
click at [1166, 76] on span "Select a mob" at bounding box center [1201, 78] width 297 height 37
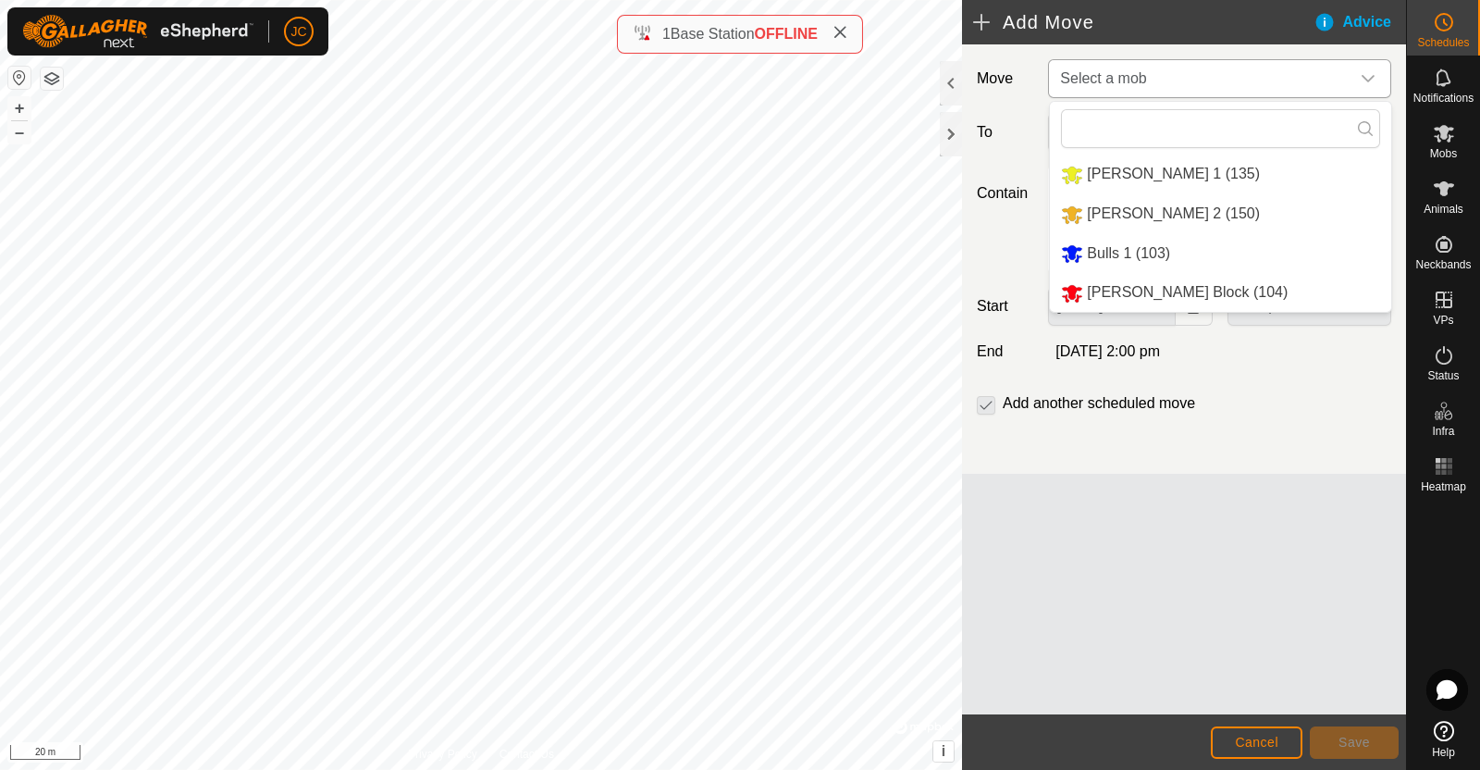
click at [1139, 279] on li "[PERSON_NAME] Block (104)" at bounding box center [1220, 293] width 341 height 38
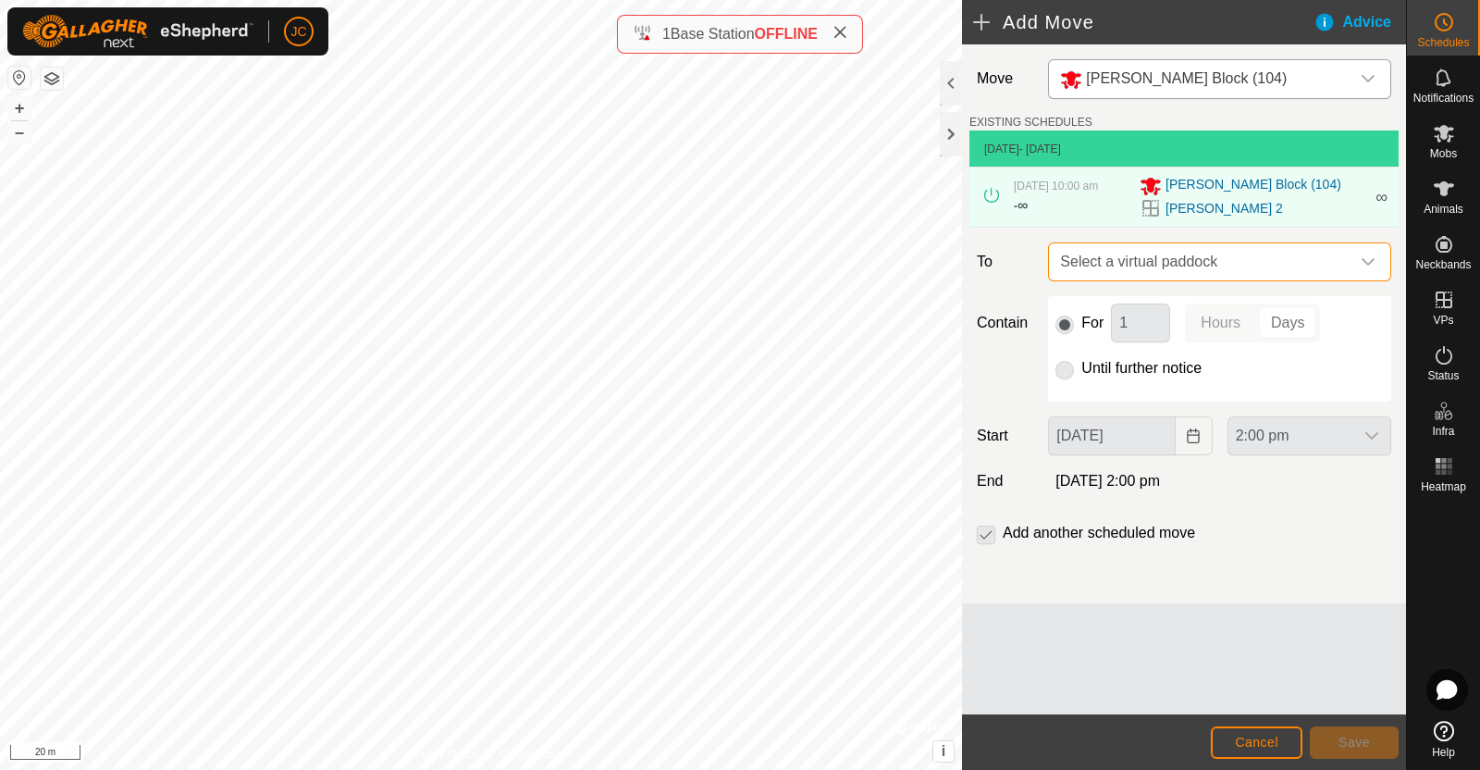
click at [1266, 280] on span "Select a virtual paddock" at bounding box center [1201, 261] width 297 height 37
click at [1243, 265] on span "Select a virtual paddock" at bounding box center [1201, 261] width 297 height 37
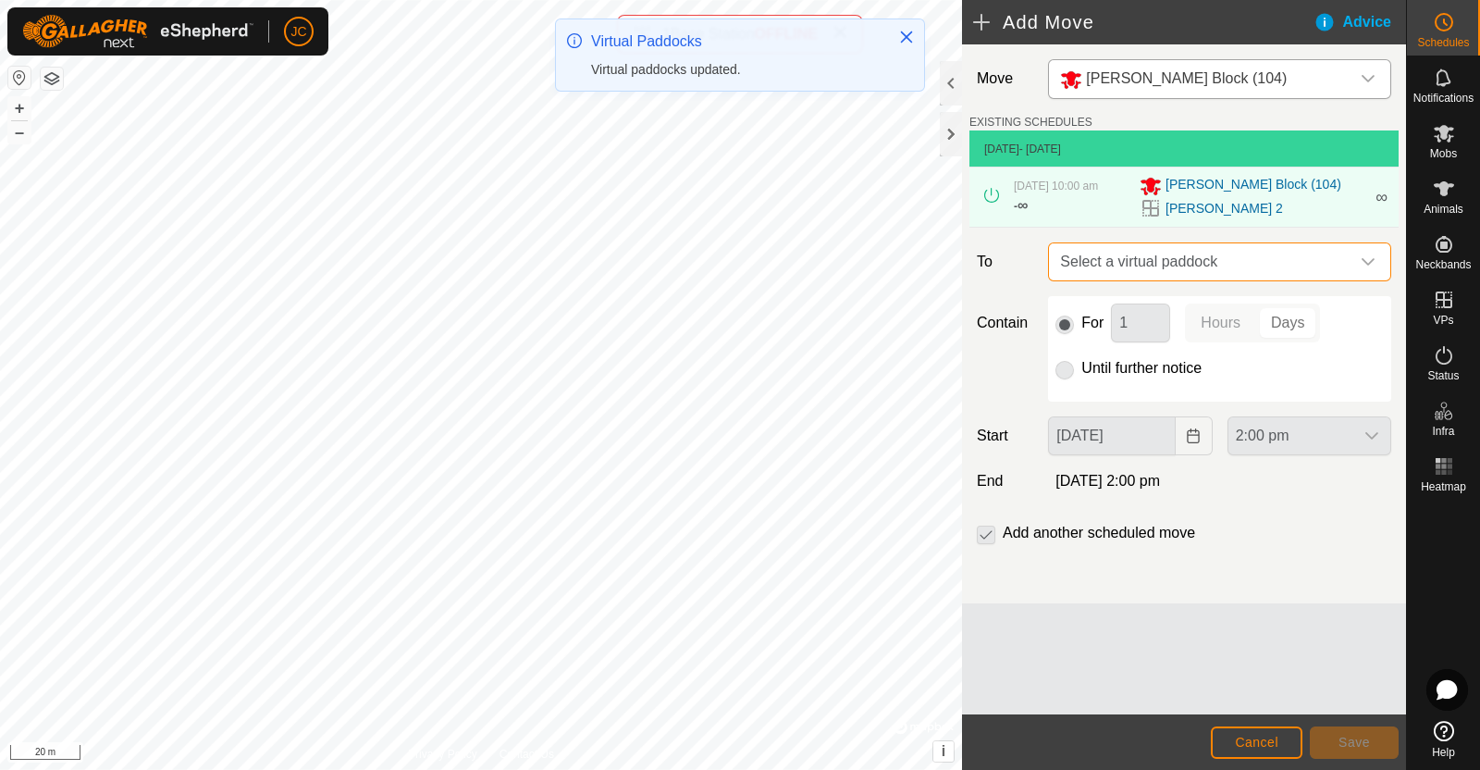
click at [1243, 265] on span "Select a virtual paddock" at bounding box center [1201, 261] width 297 height 37
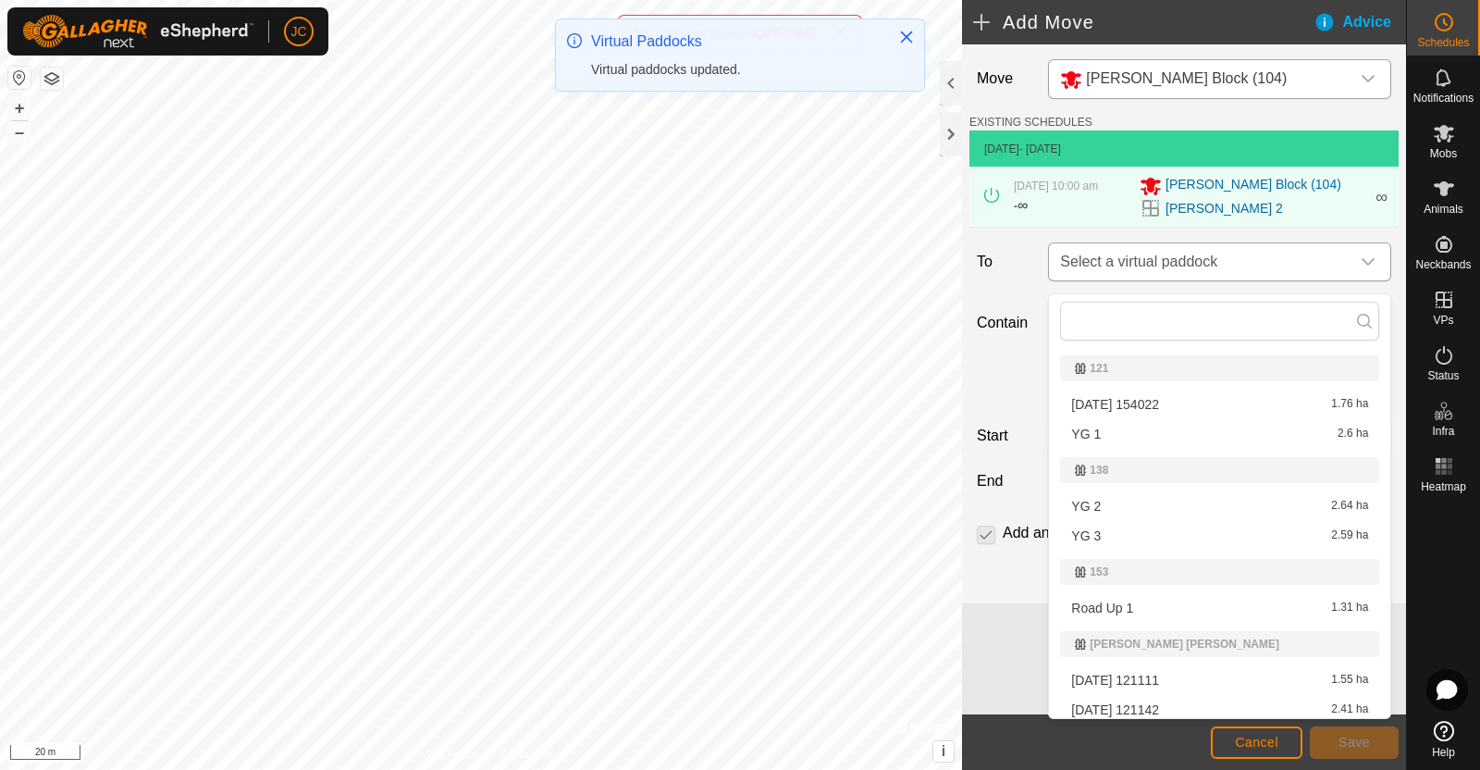
click at [1242, 260] on span "Select a virtual paddock" at bounding box center [1201, 261] width 297 height 37
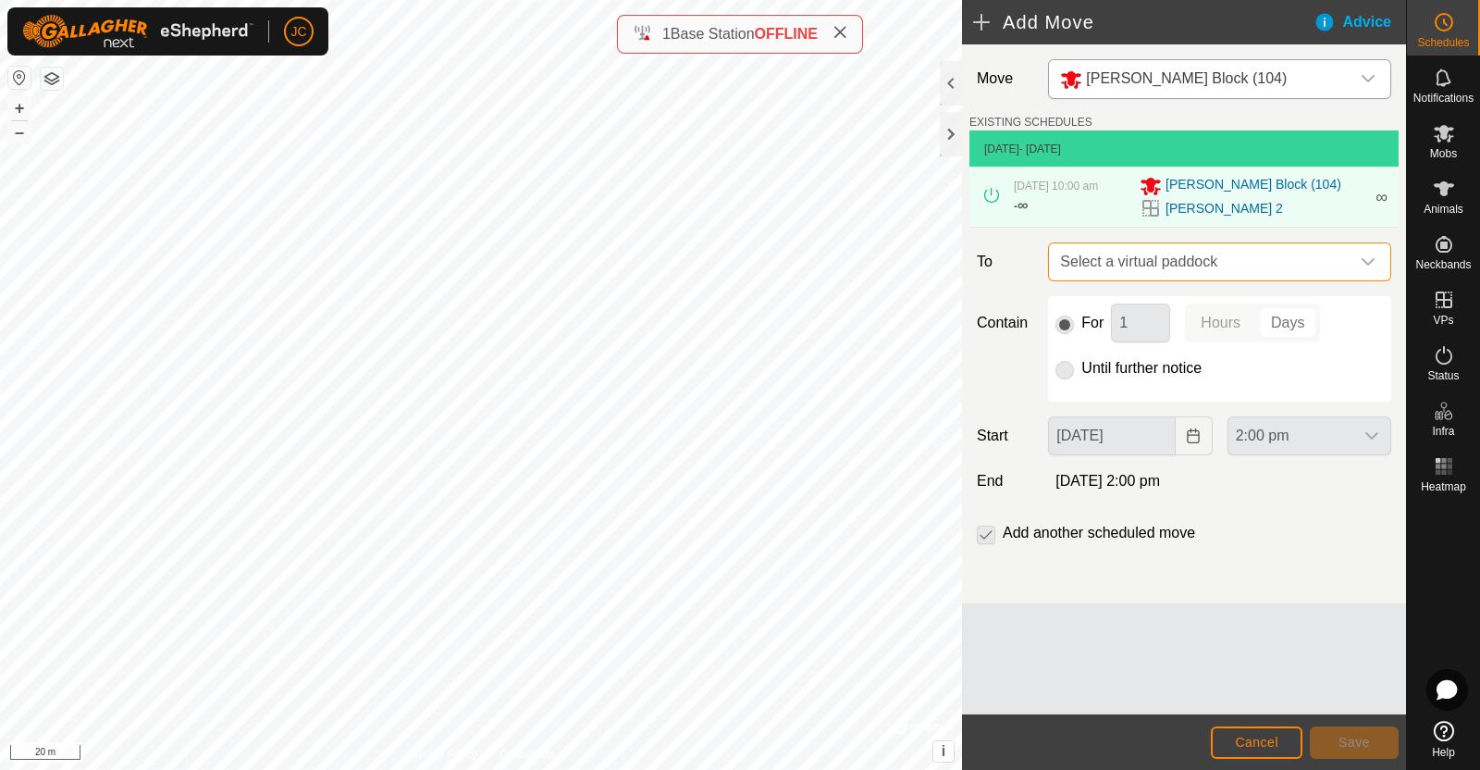
click at [1217, 271] on span "Select a virtual paddock" at bounding box center [1201, 261] width 297 height 37
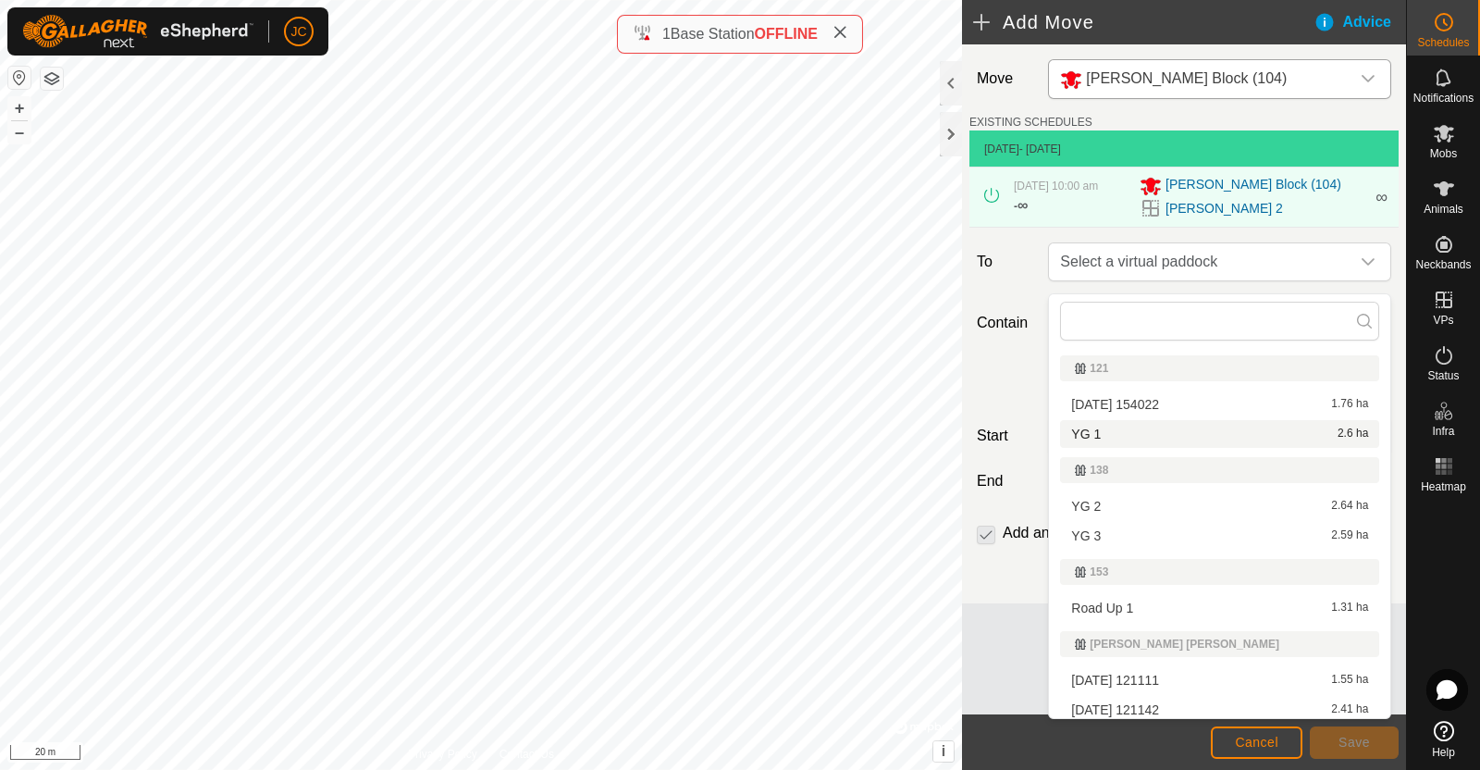
scroll to position [695, 0]
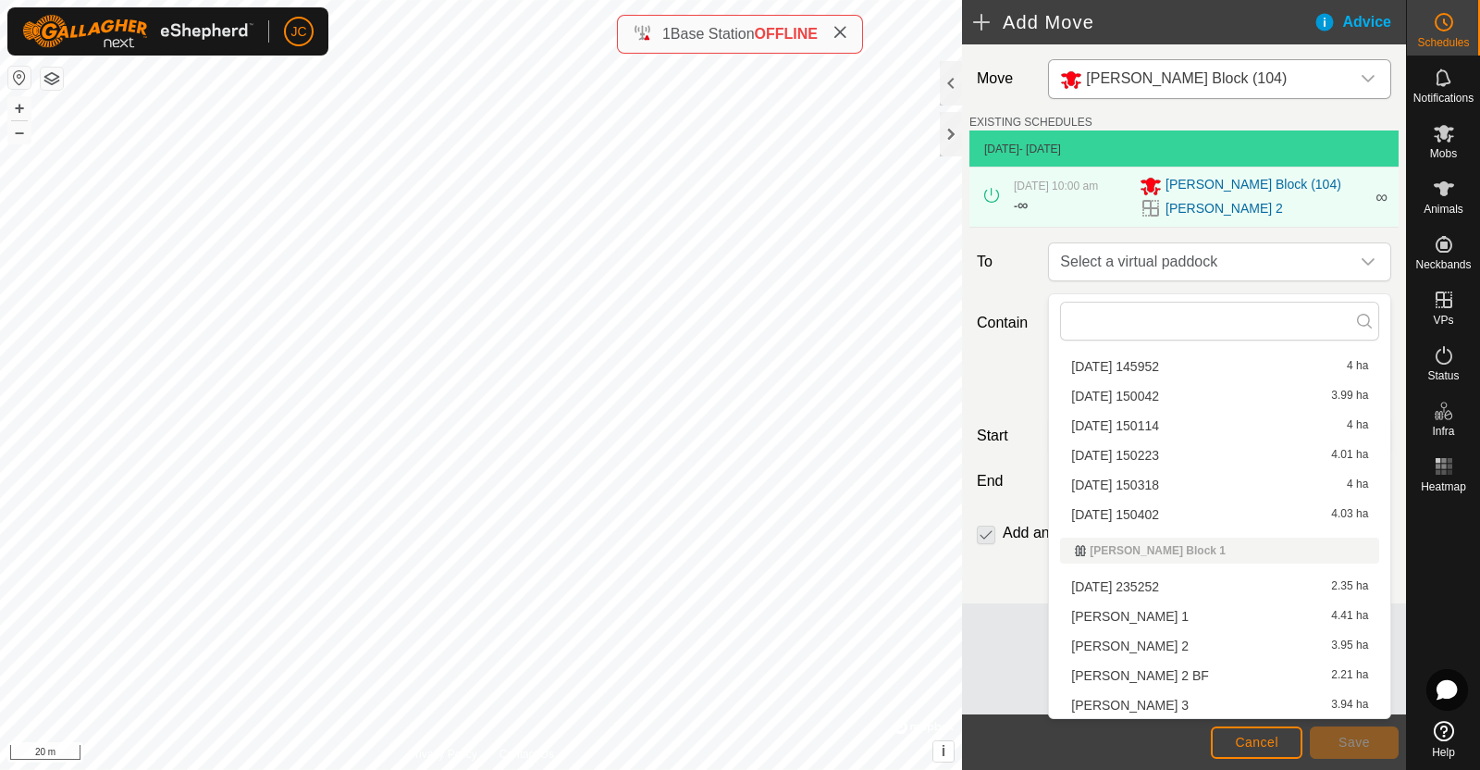
click at [1095, 670] on li "[PERSON_NAME] 2 BF 2.21 ha" at bounding box center [1219, 676] width 319 height 28
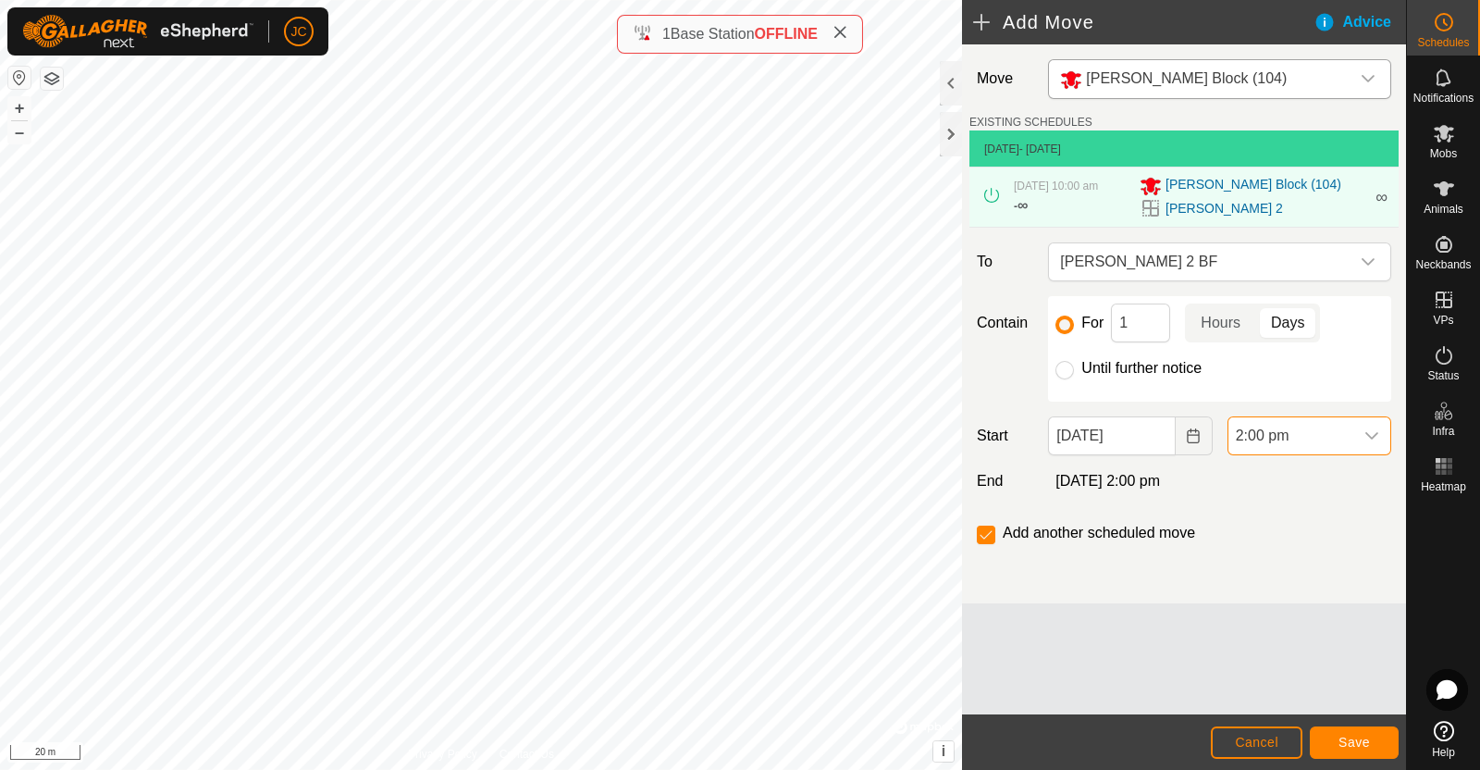
click at [1347, 437] on span "2:00 pm" at bounding box center [1291, 435] width 125 height 37
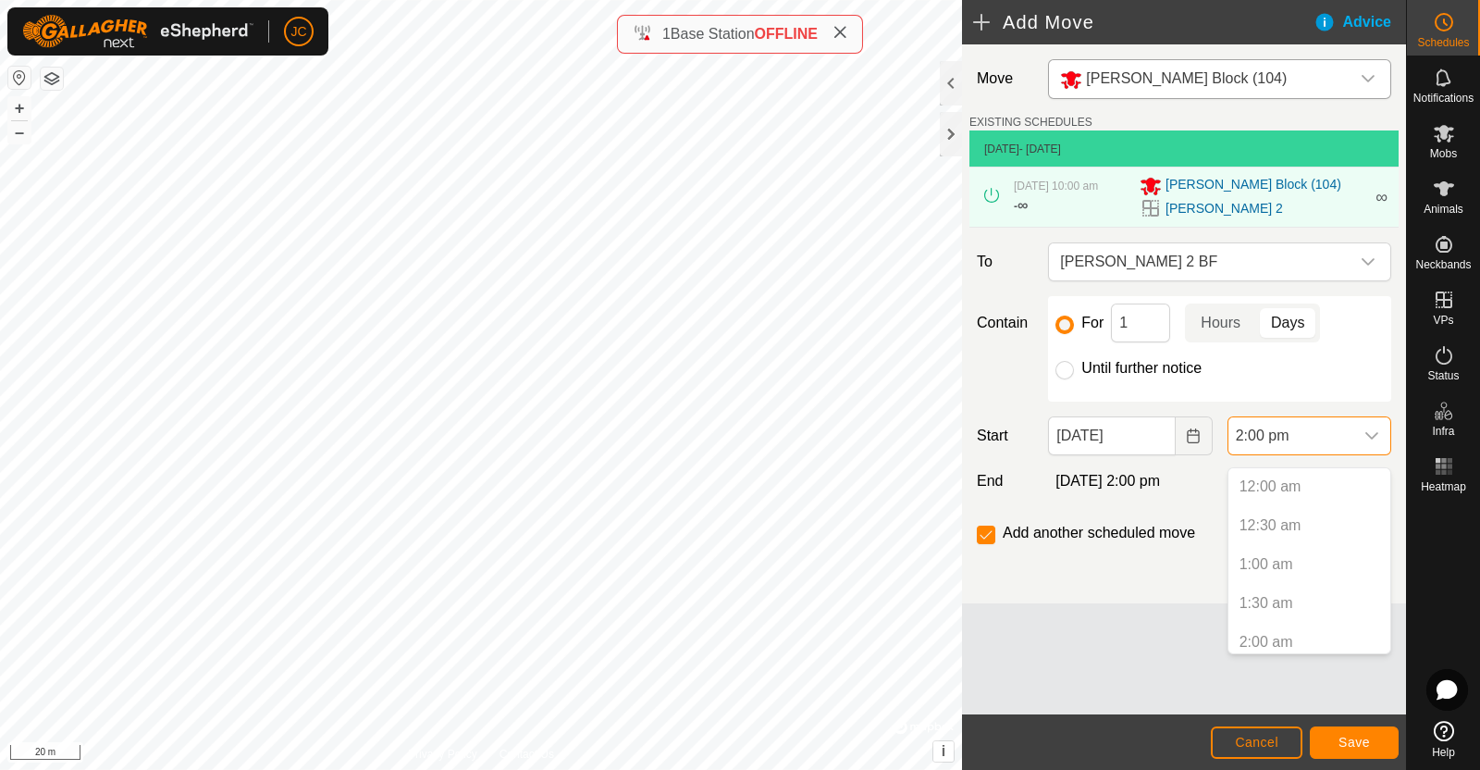
scroll to position [939, 0]
click at [1258, 634] on li "2:00 pm" at bounding box center [1310, 635] width 162 height 37
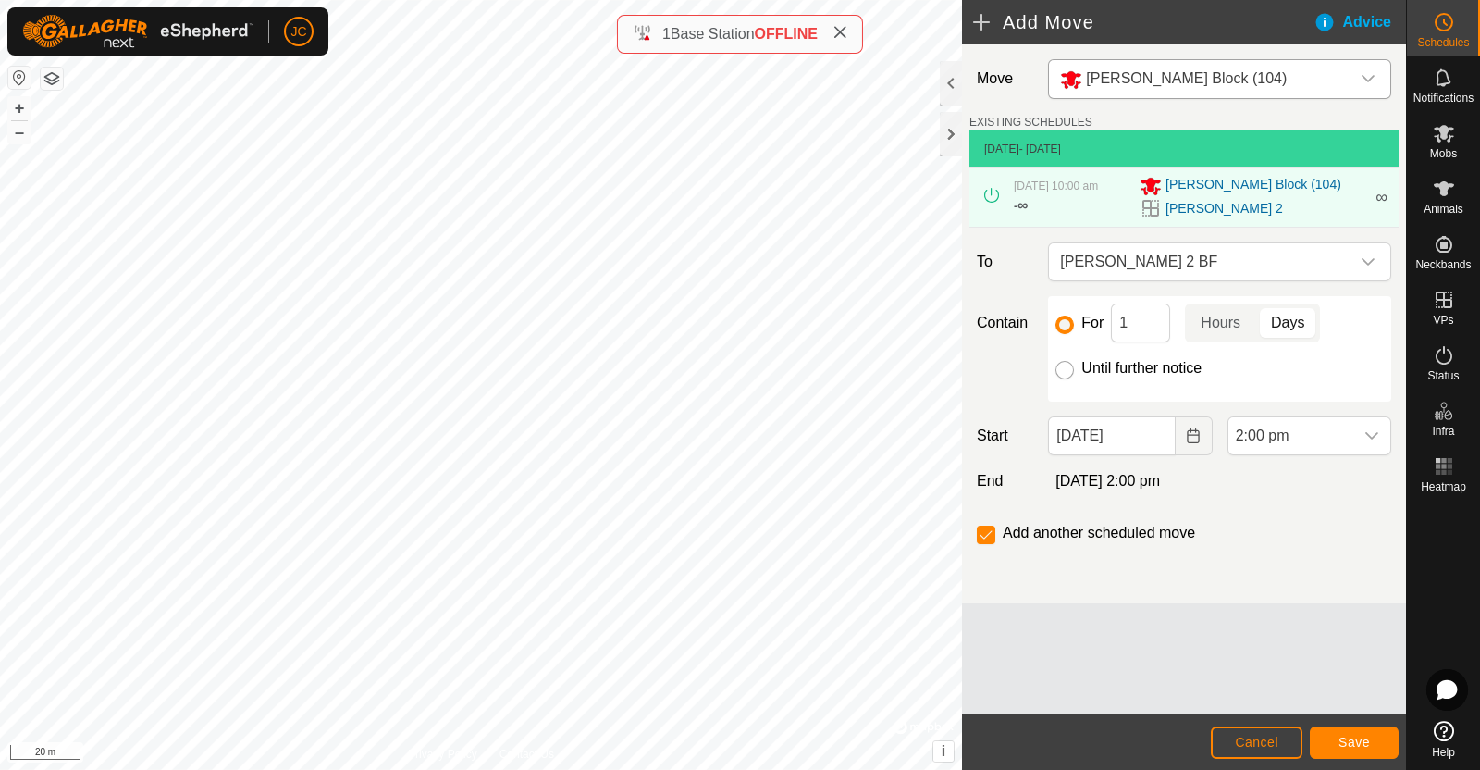
click at [1067, 379] on input "Until further notice" at bounding box center [1065, 370] width 19 height 19
radio input "true"
checkbox input "false"
click at [1362, 735] on span "Save" at bounding box center [1354, 742] width 31 height 15
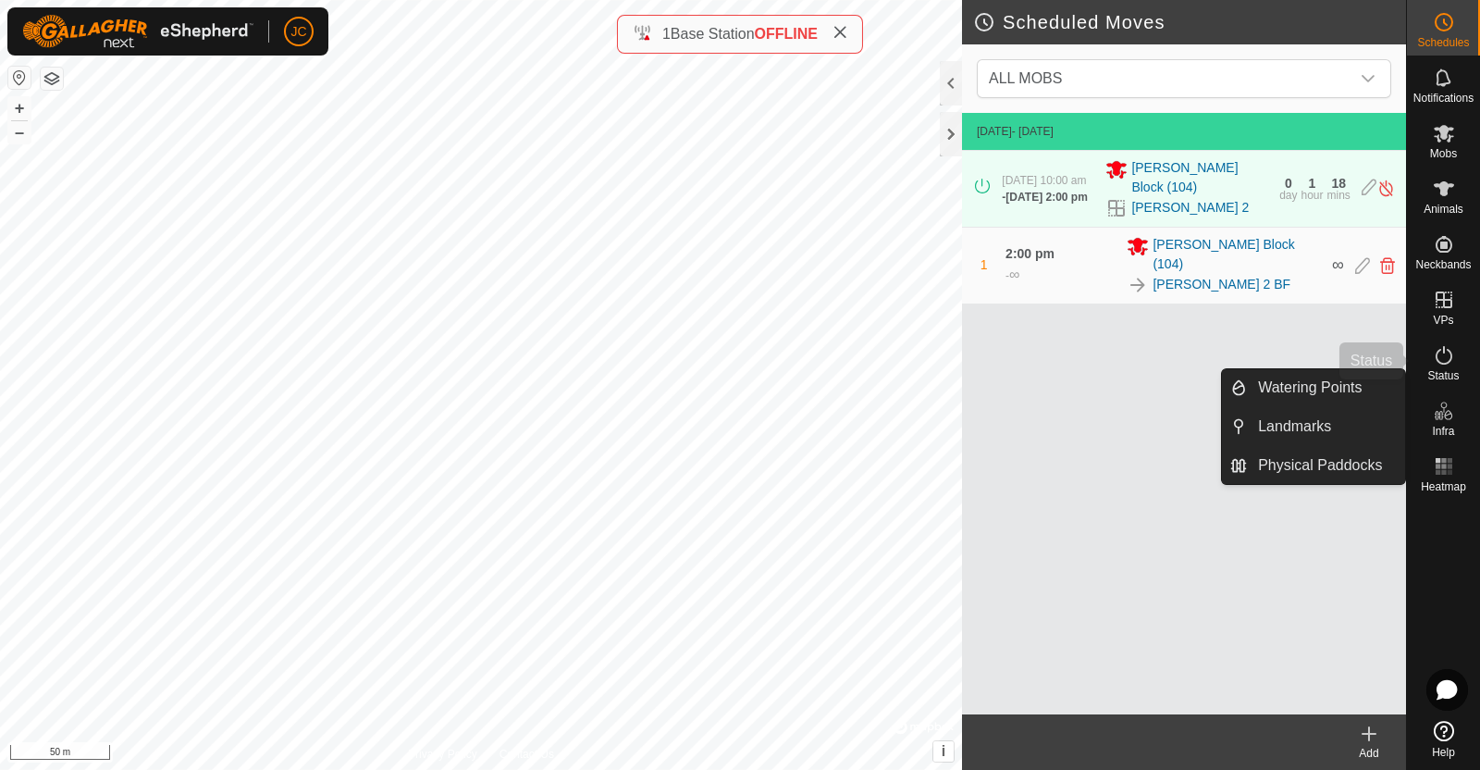
click at [1446, 370] on span "Status" at bounding box center [1443, 375] width 31 height 11
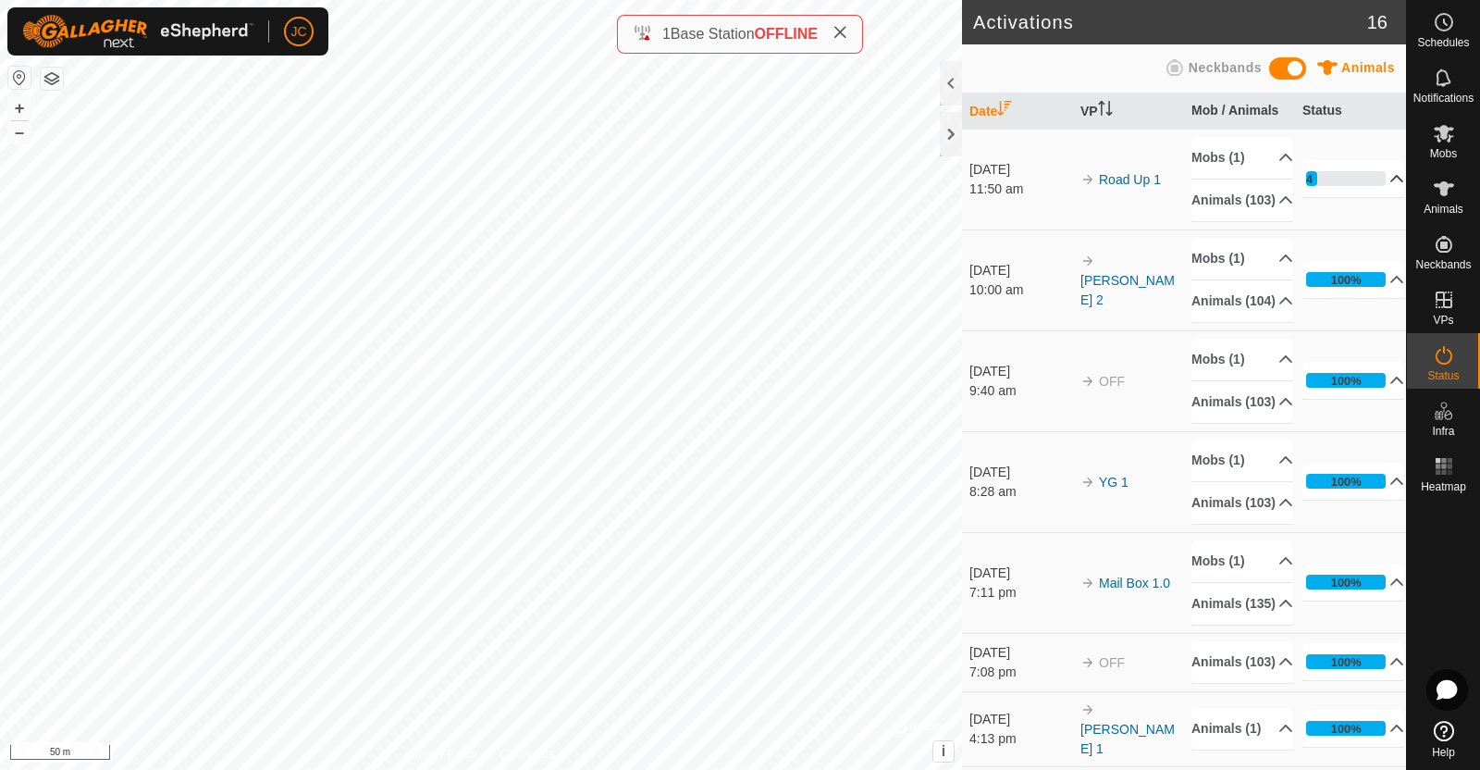
click at [1312, 183] on p-accordion-header "14%" at bounding box center [1354, 178] width 102 height 37
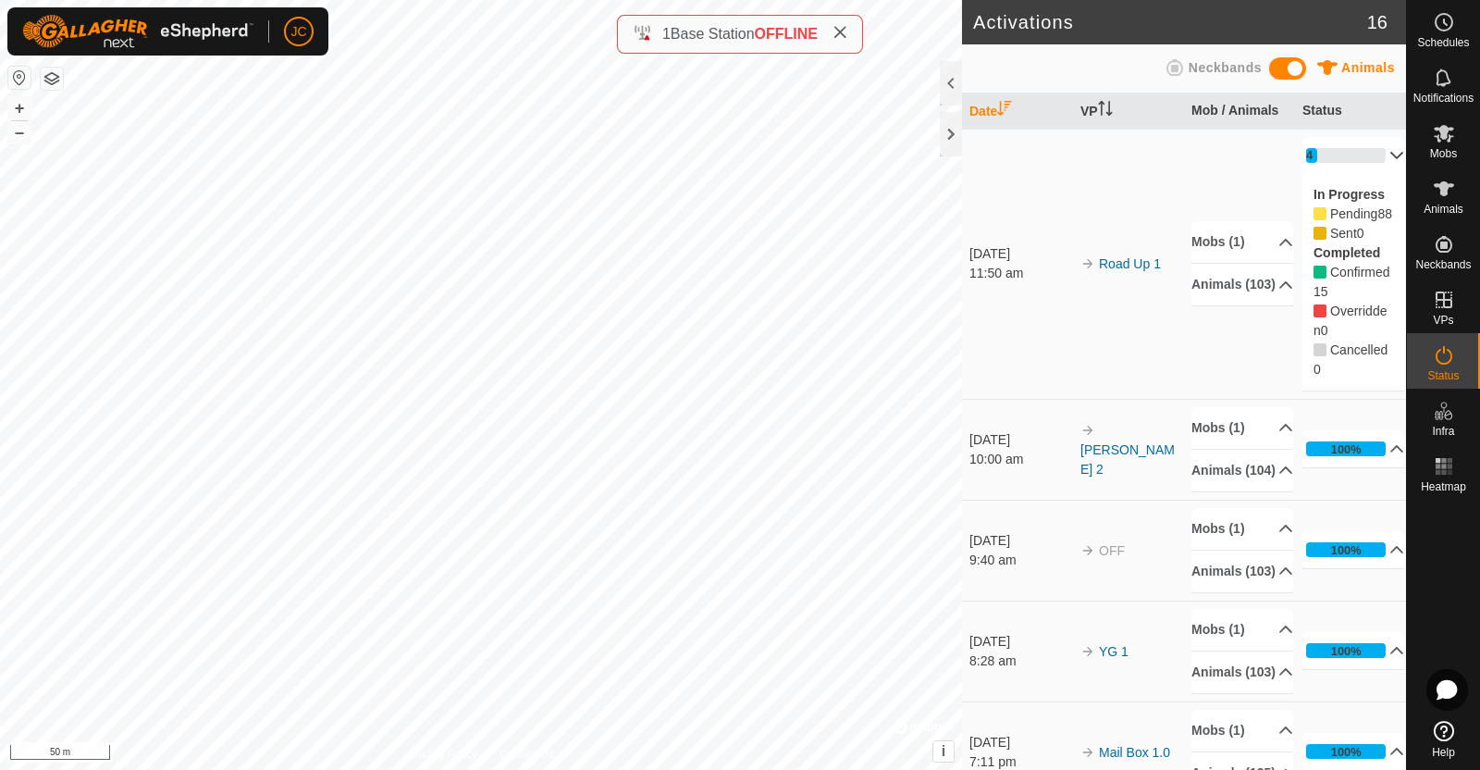
click at [1370, 157] on p-accordion-header "14%" at bounding box center [1354, 155] width 102 height 37
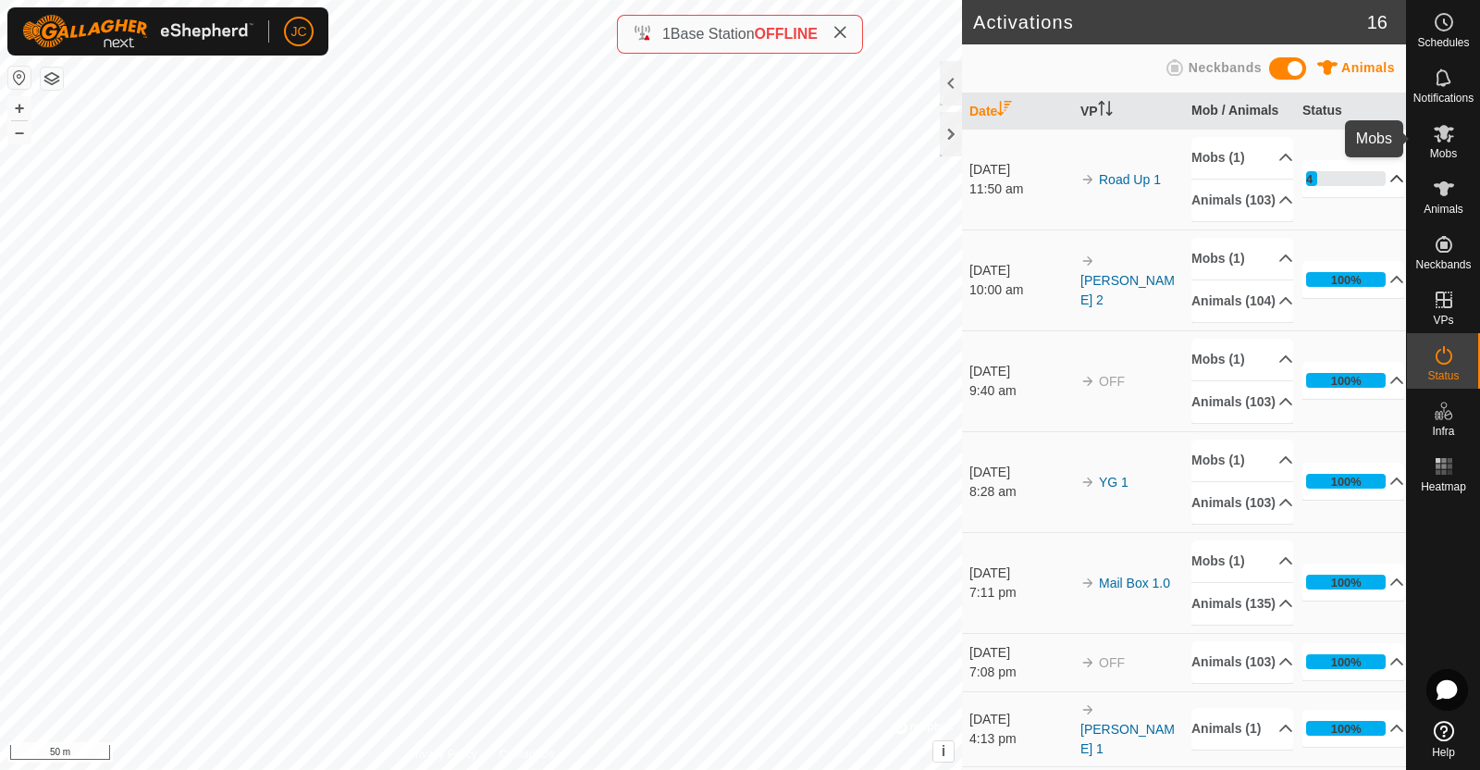
click at [1451, 138] on icon at bounding box center [1444, 133] width 22 height 22
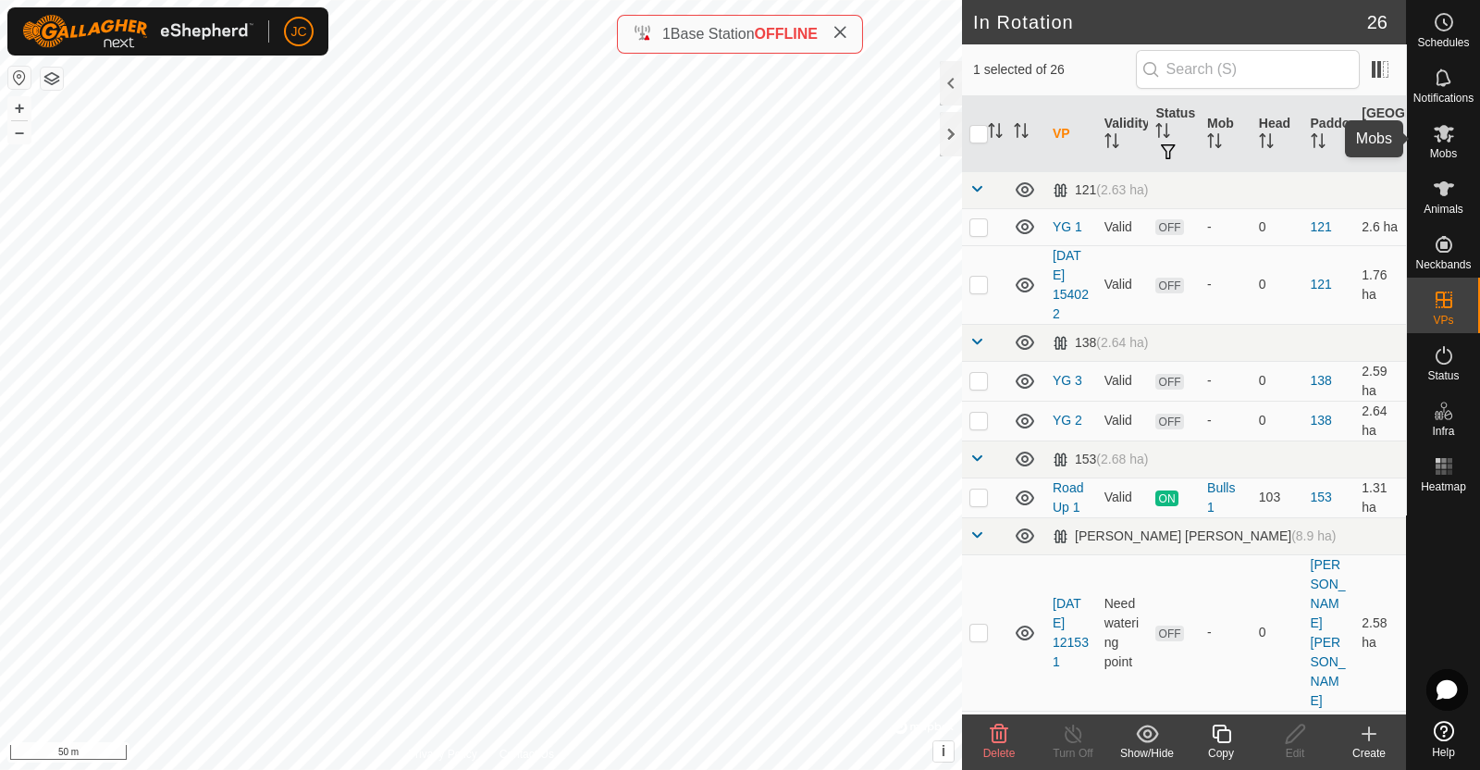
click at [1443, 128] on icon at bounding box center [1444, 134] width 20 height 18
click at [1457, 125] on es-mob-svg-icon at bounding box center [1444, 133] width 33 height 30
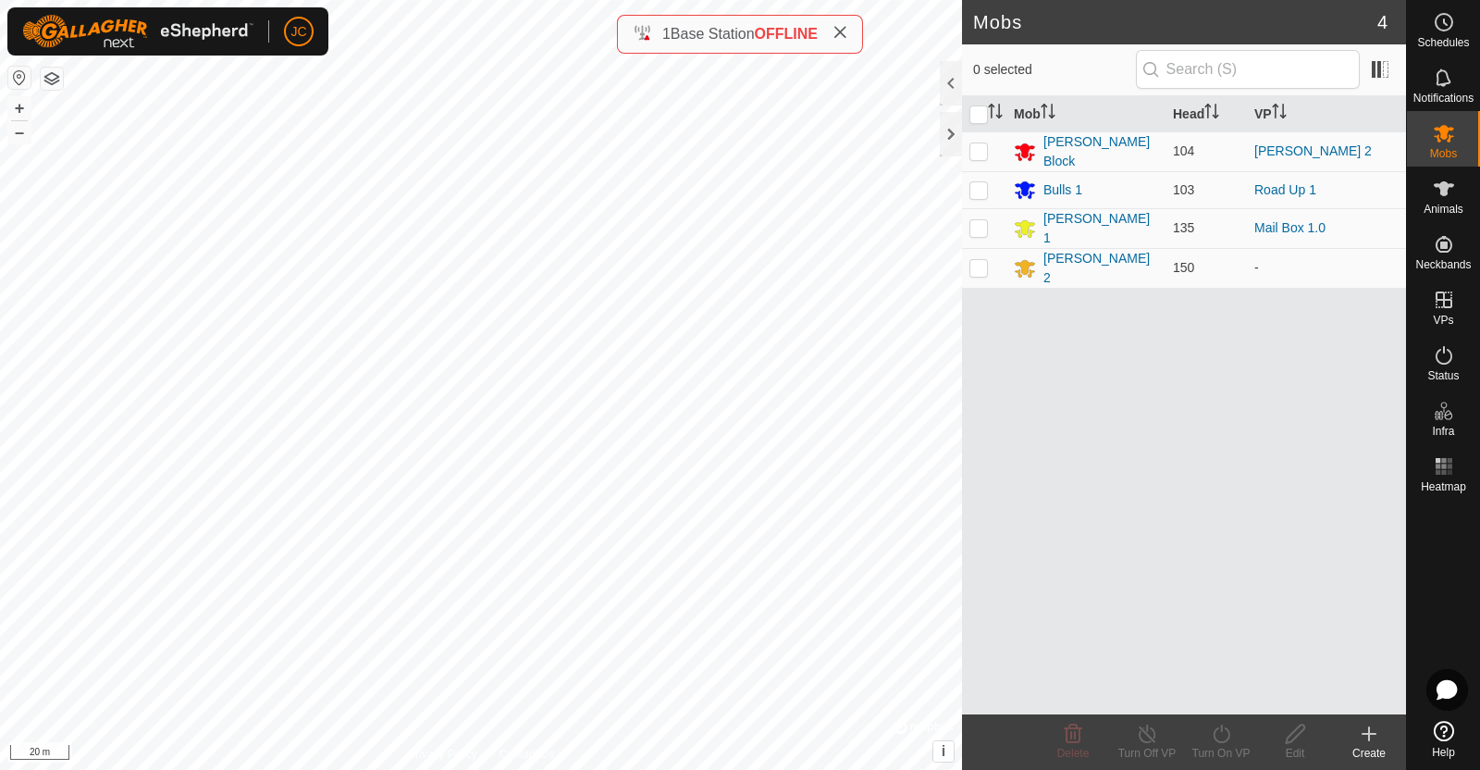
click at [1396, 71] on div "0 selected" at bounding box center [1184, 70] width 444 height 52
click at [1377, 70] on span at bounding box center [1381, 70] width 30 height 30
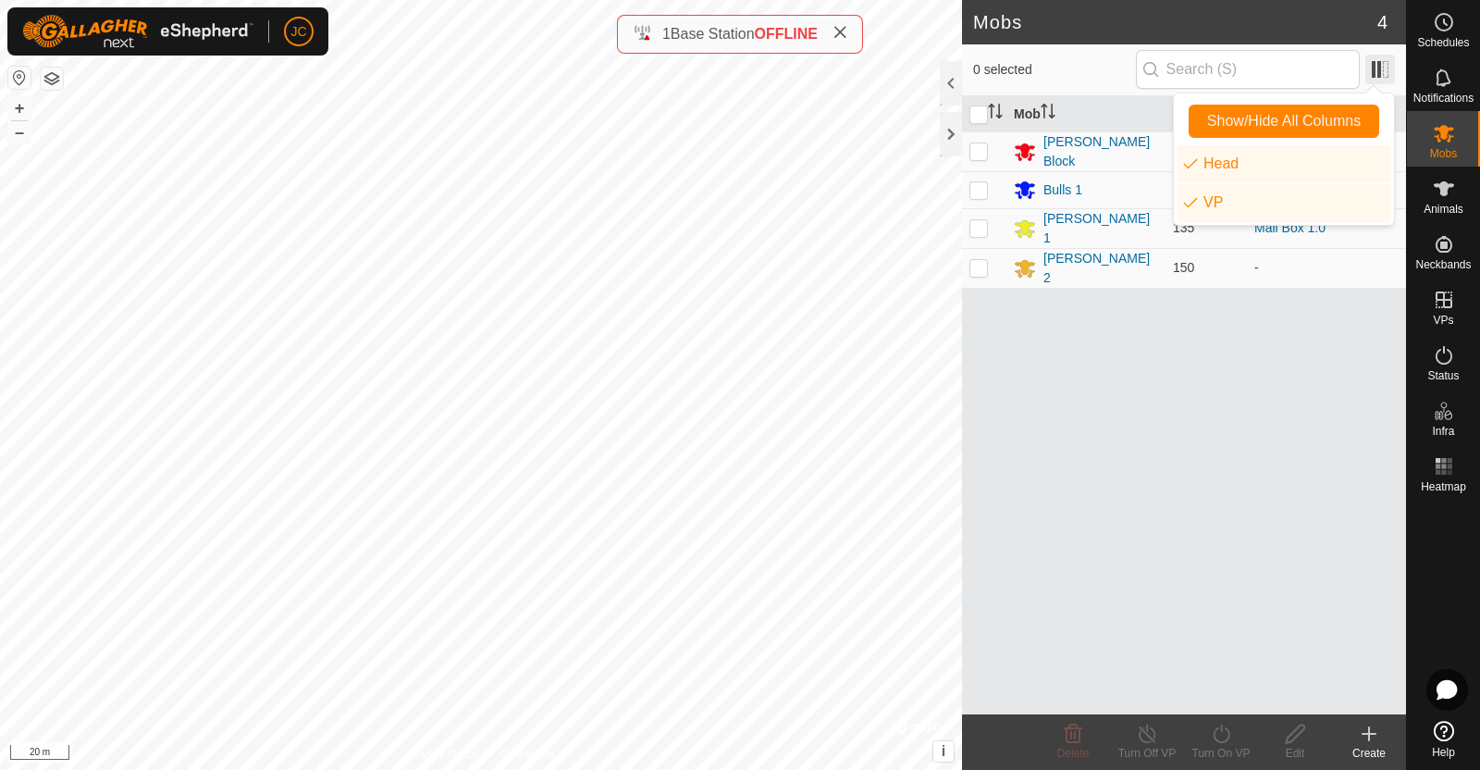
click at [1377, 70] on span at bounding box center [1381, 70] width 30 height 30
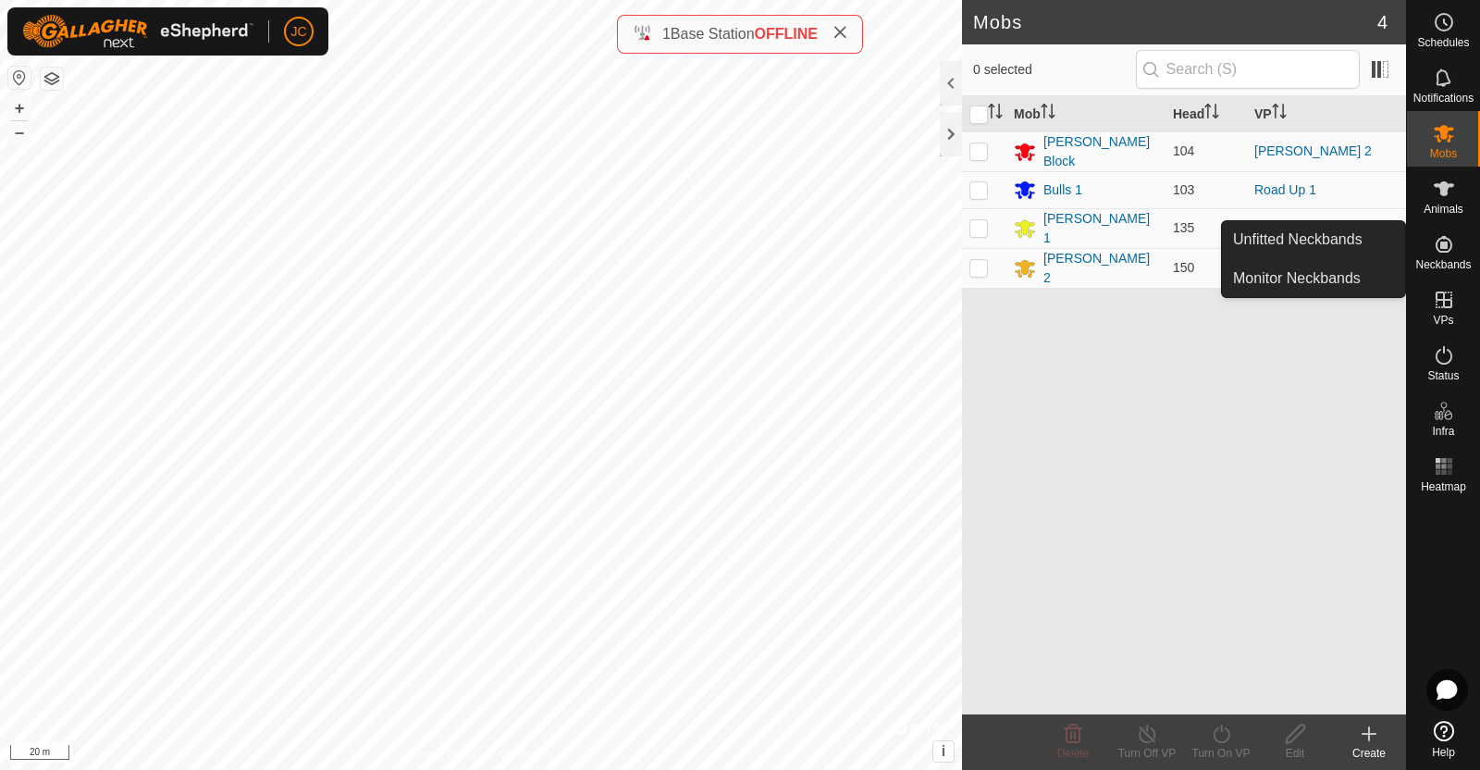
click at [1448, 256] on es-neckbands-svg-icon at bounding box center [1444, 244] width 33 height 30
click at [1369, 262] on link "Monitor Neckbands" at bounding box center [1313, 278] width 183 height 37
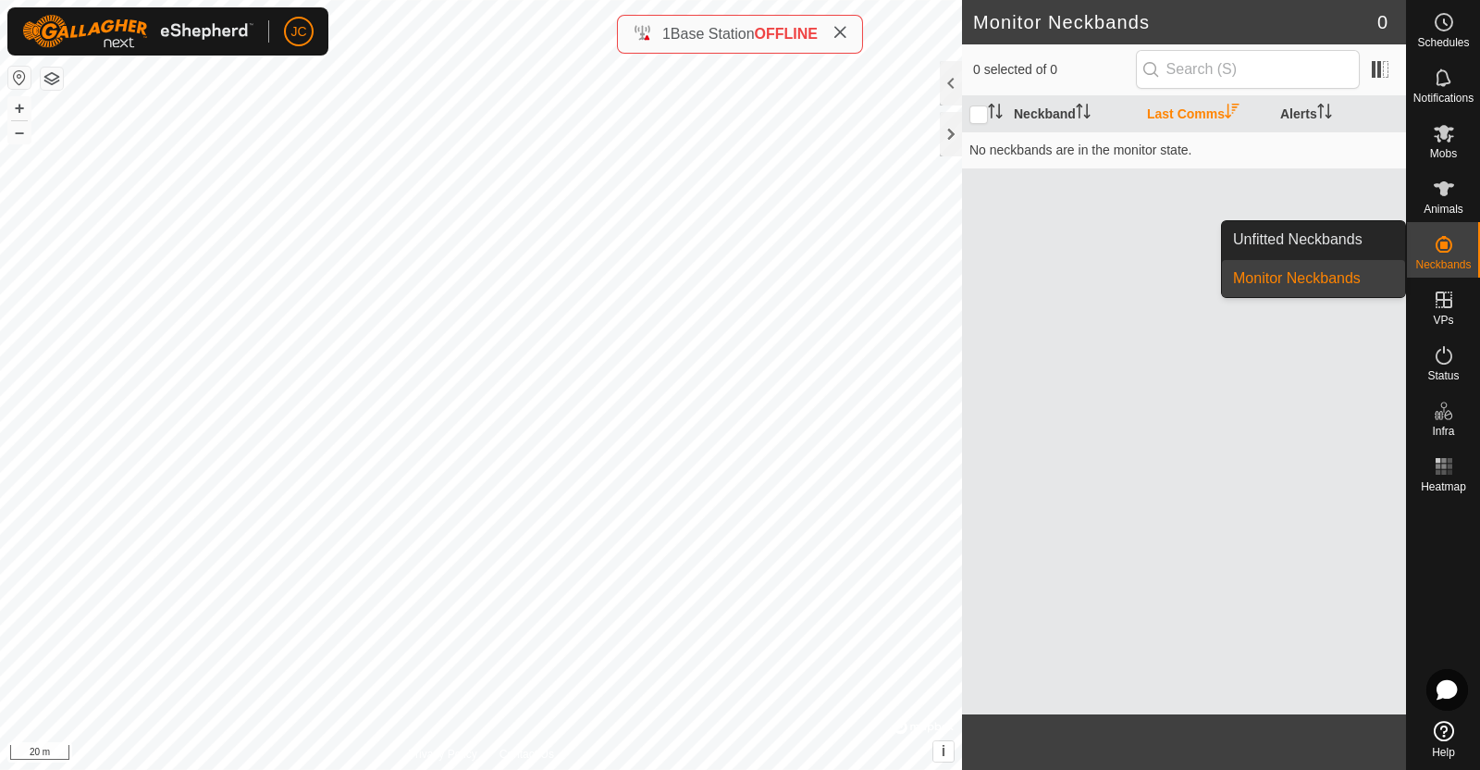
click at [1446, 233] on icon at bounding box center [1444, 244] width 22 height 22
click at [1386, 233] on link "Unfitted Neckbands" at bounding box center [1313, 239] width 183 height 37
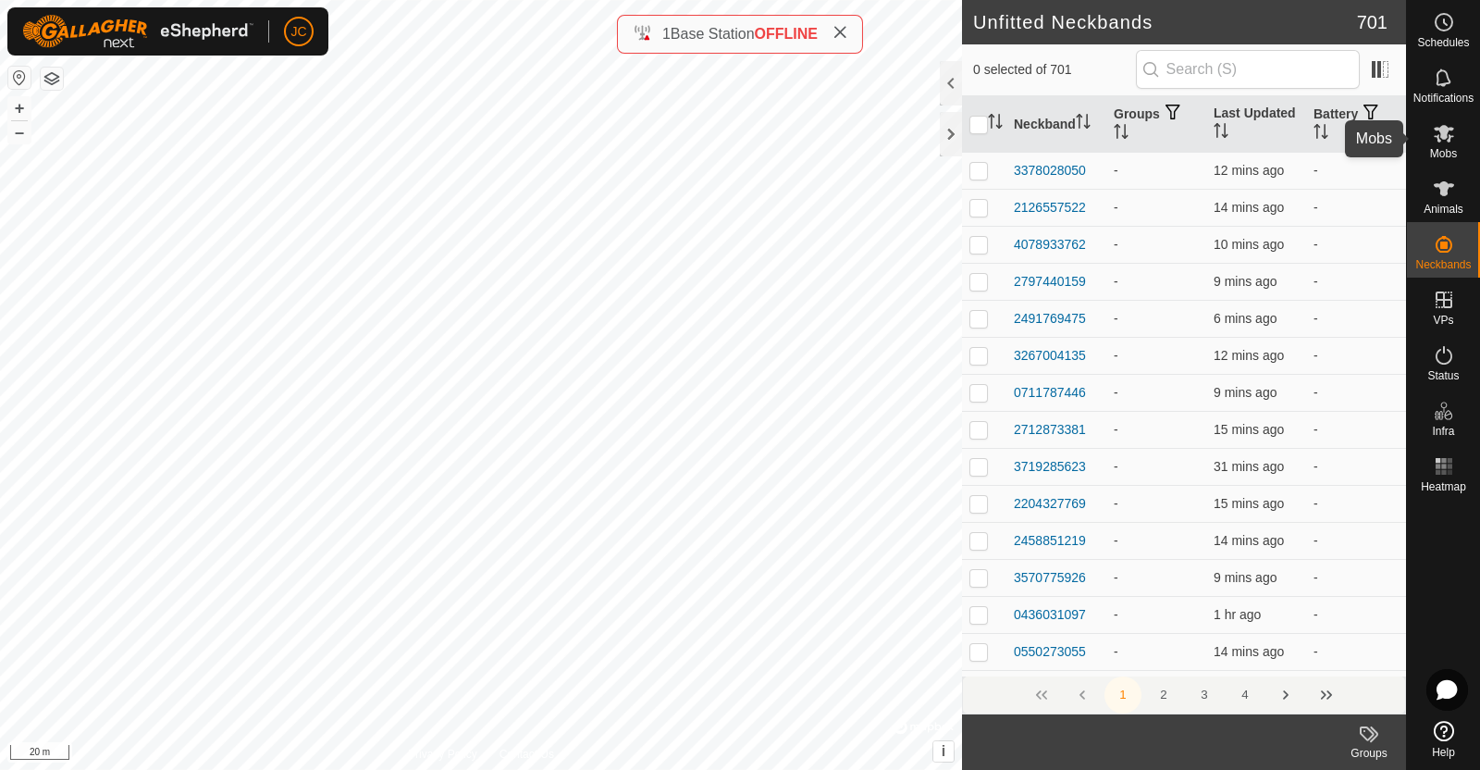
click at [1441, 142] on icon at bounding box center [1444, 133] width 22 height 22
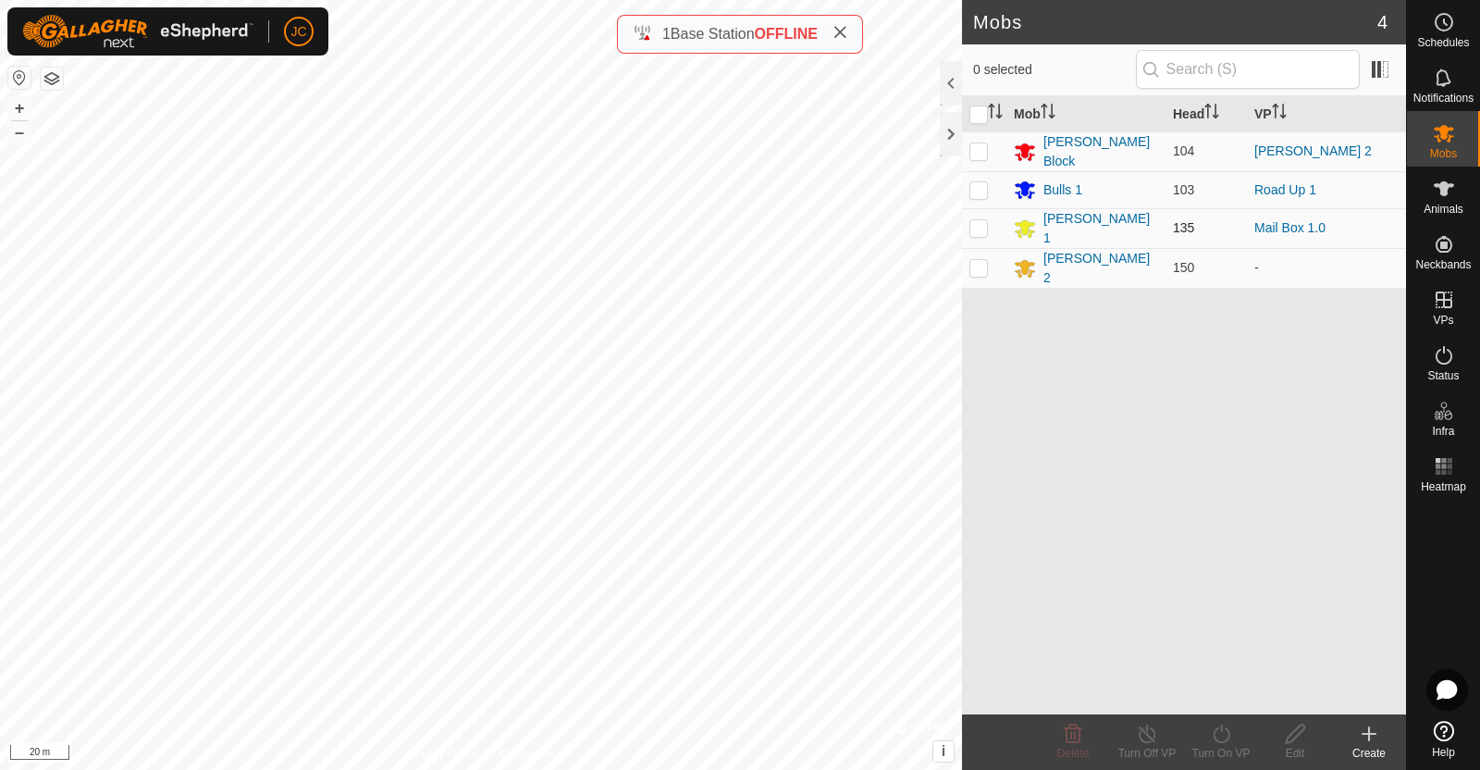
click at [979, 224] on p-checkbox at bounding box center [979, 227] width 19 height 15
checkbox input "false"
click at [1379, 74] on span at bounding box center [1381, 70] width 30 height 30
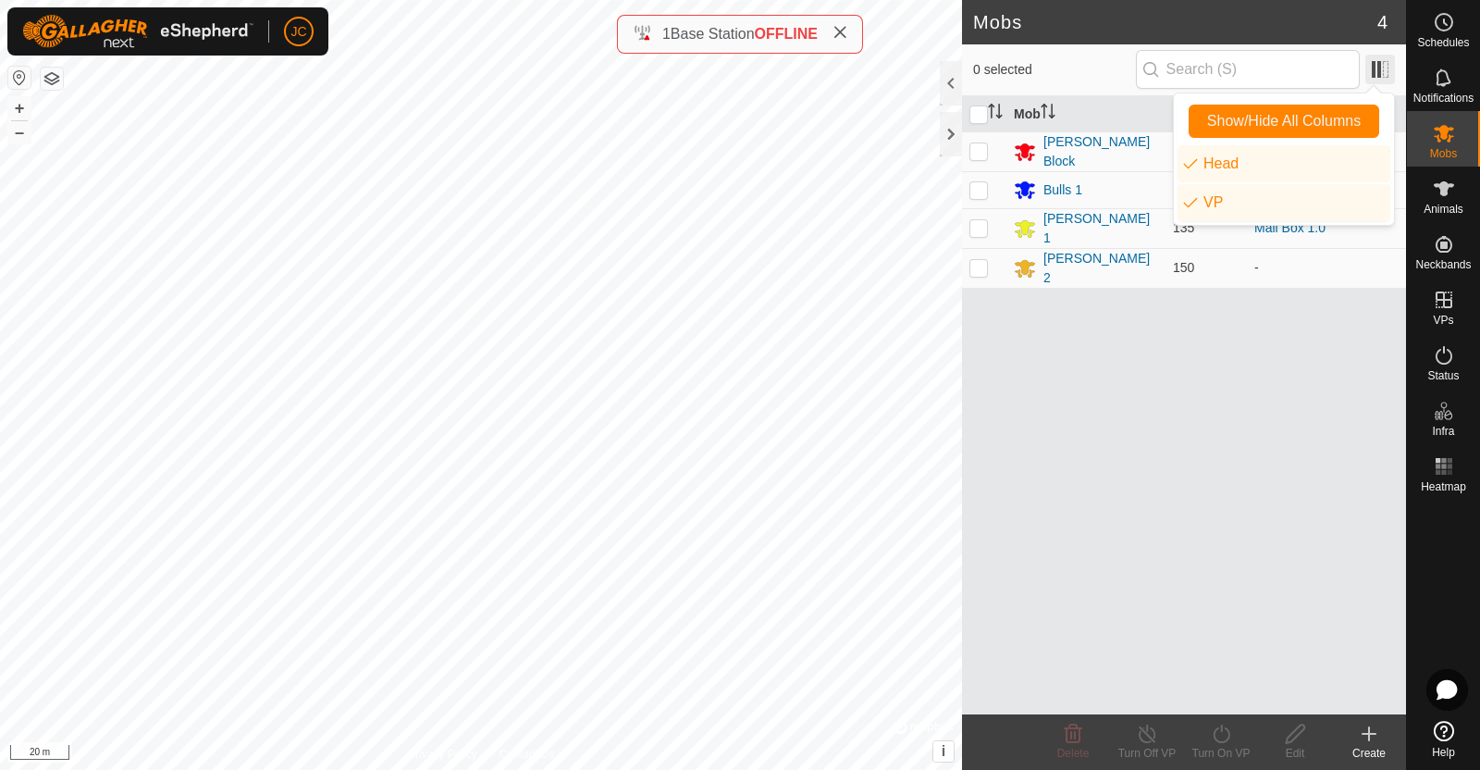
click at [1379, 74] on span at bounding box center [1381, 70] width 30 height 30
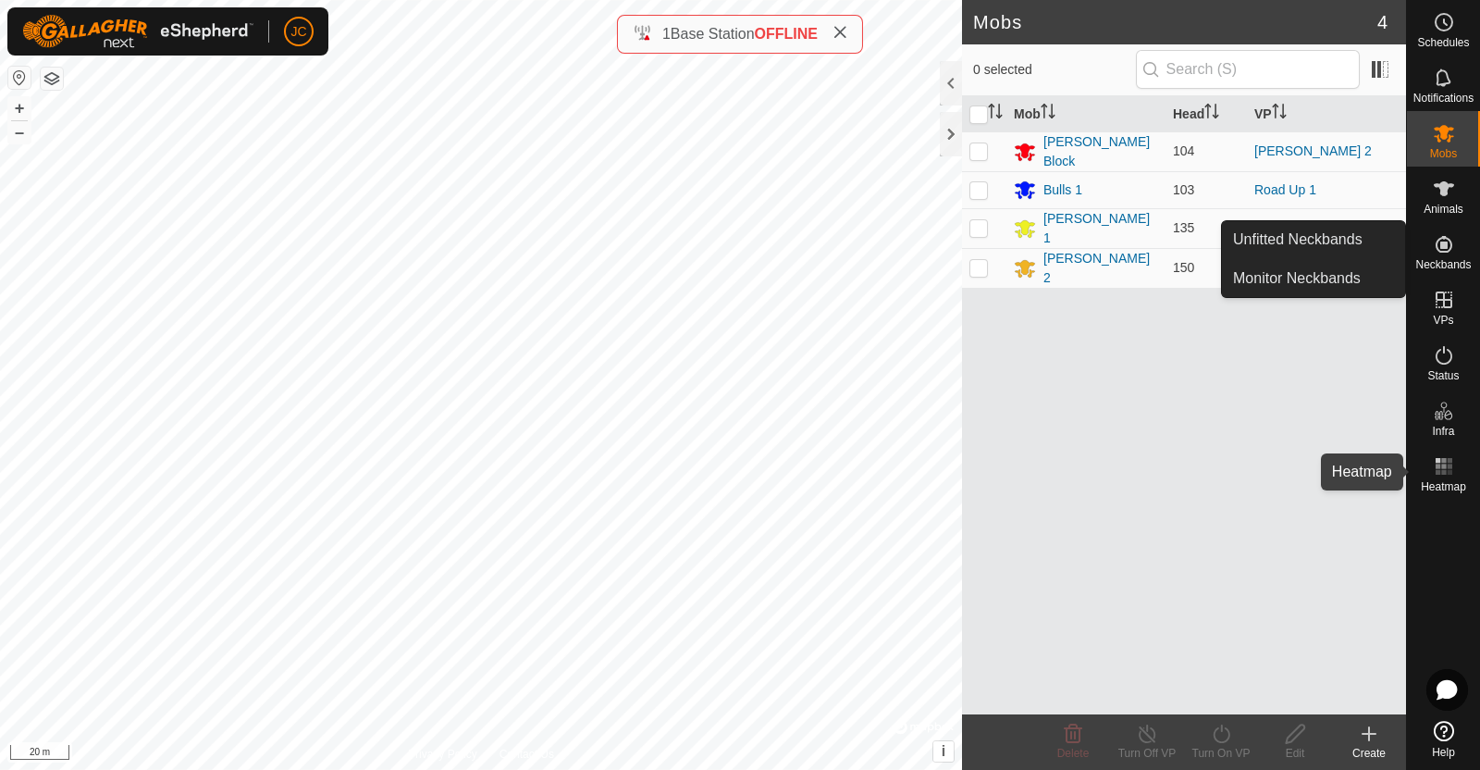
click at [1439, 478] on es-heatmap-svg-icon at bounding box center [1444, 467] width 33 height 30
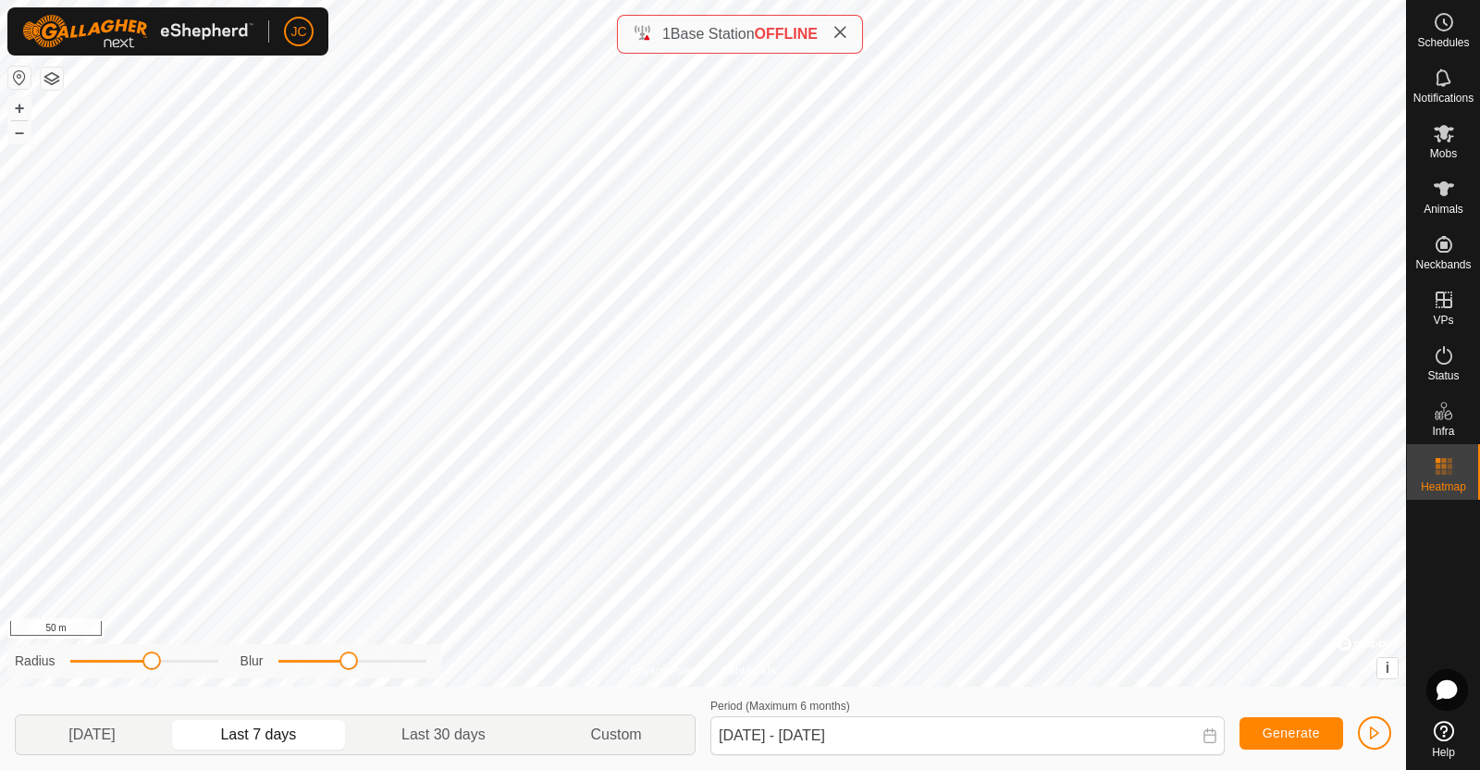
drag, startPoint x: 296, startPoint y: 662, endPoint x: 352, endPoint y: 662, distance: 55.5
click at [352, 662] on span at bounding box center [349, 660] width 19 height 19
drag, startPoint x: 352, startPoint y: 662, endPoint x: 288, endPoint y: 660, distance: 63.9
click at [288, 660] on span at bounding box center [289, 660] width 19 height 19
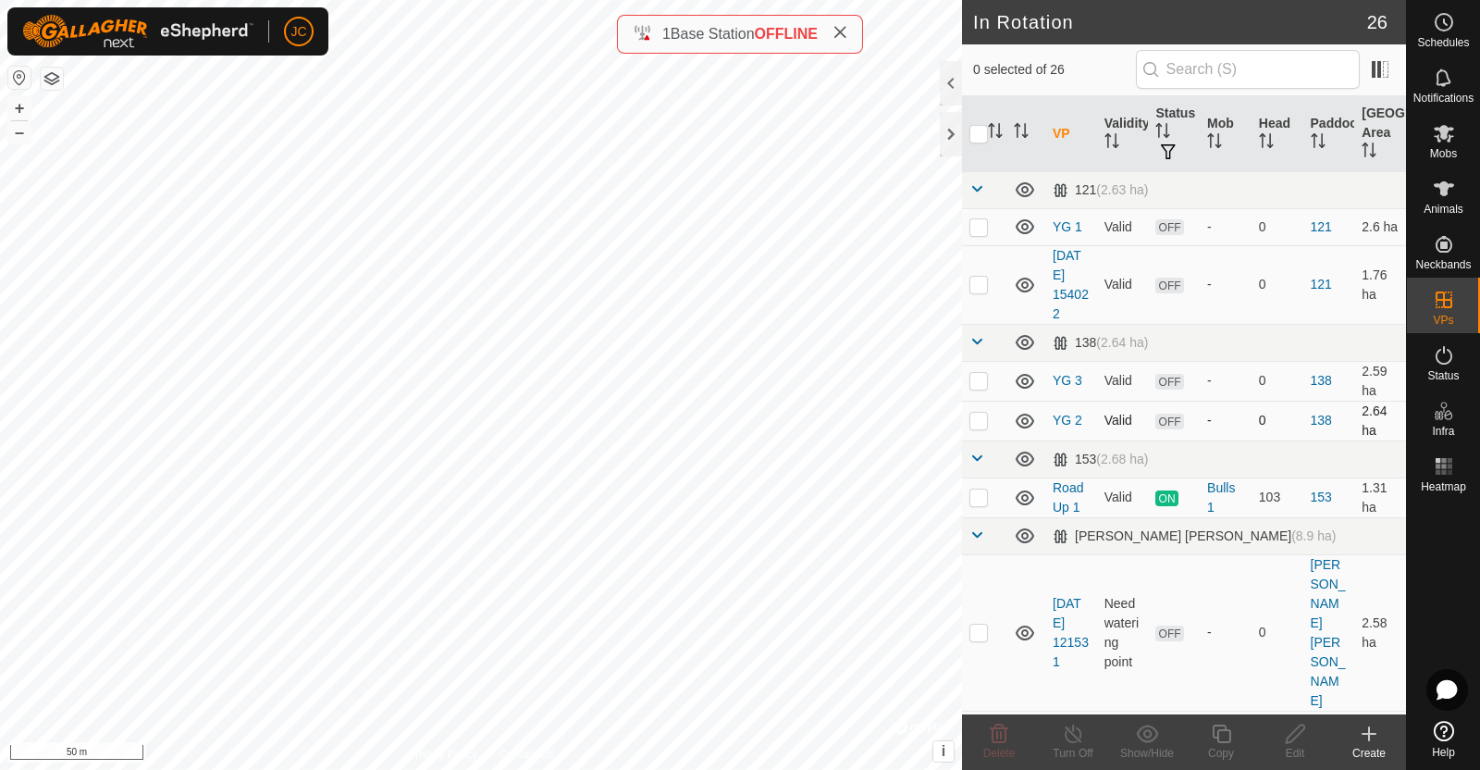
checkbox input "true"
checkbox input "false"
checkbox input "true"
checkbox input "false"
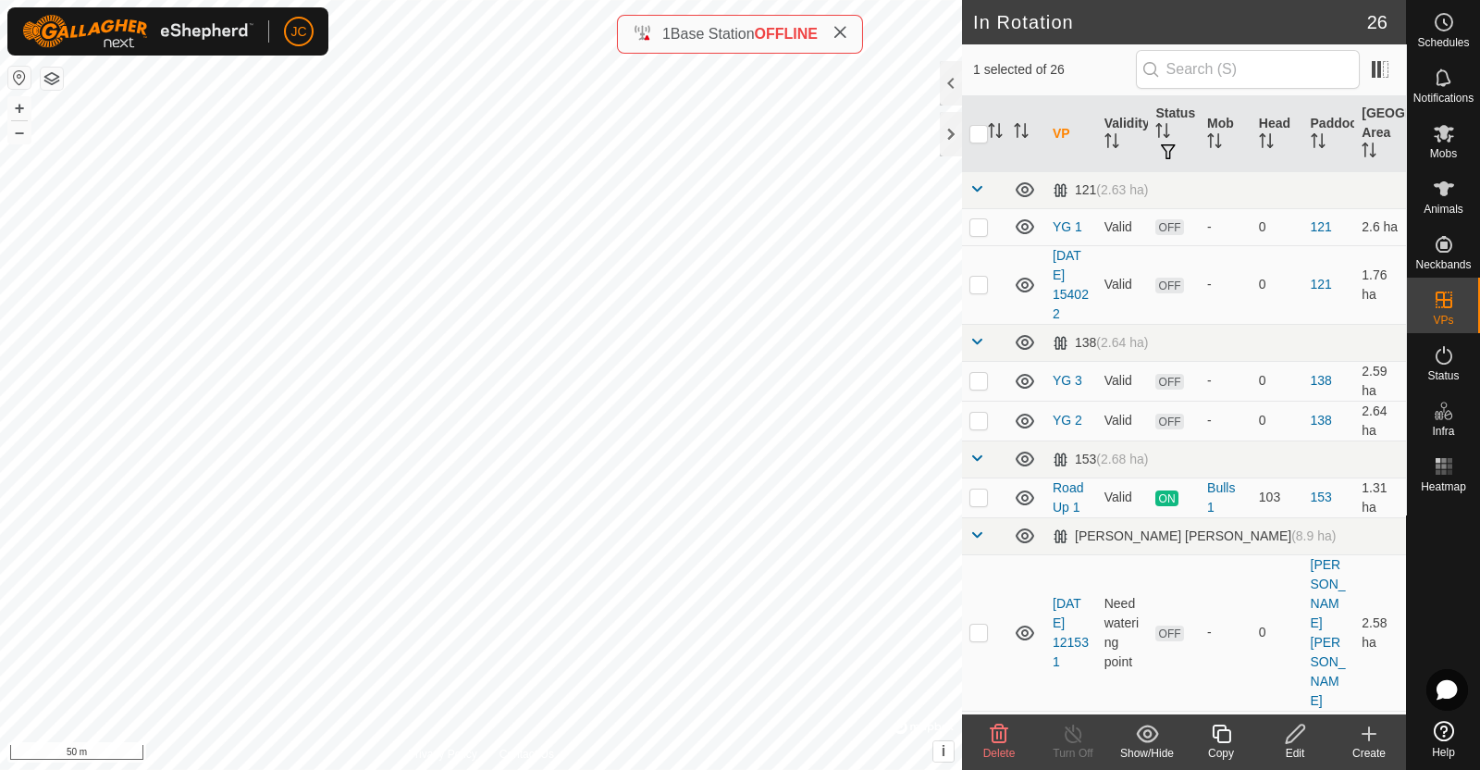
click at [1293, 751] on div "Edit" at bounding box center [1295, 753] width 74 height 17
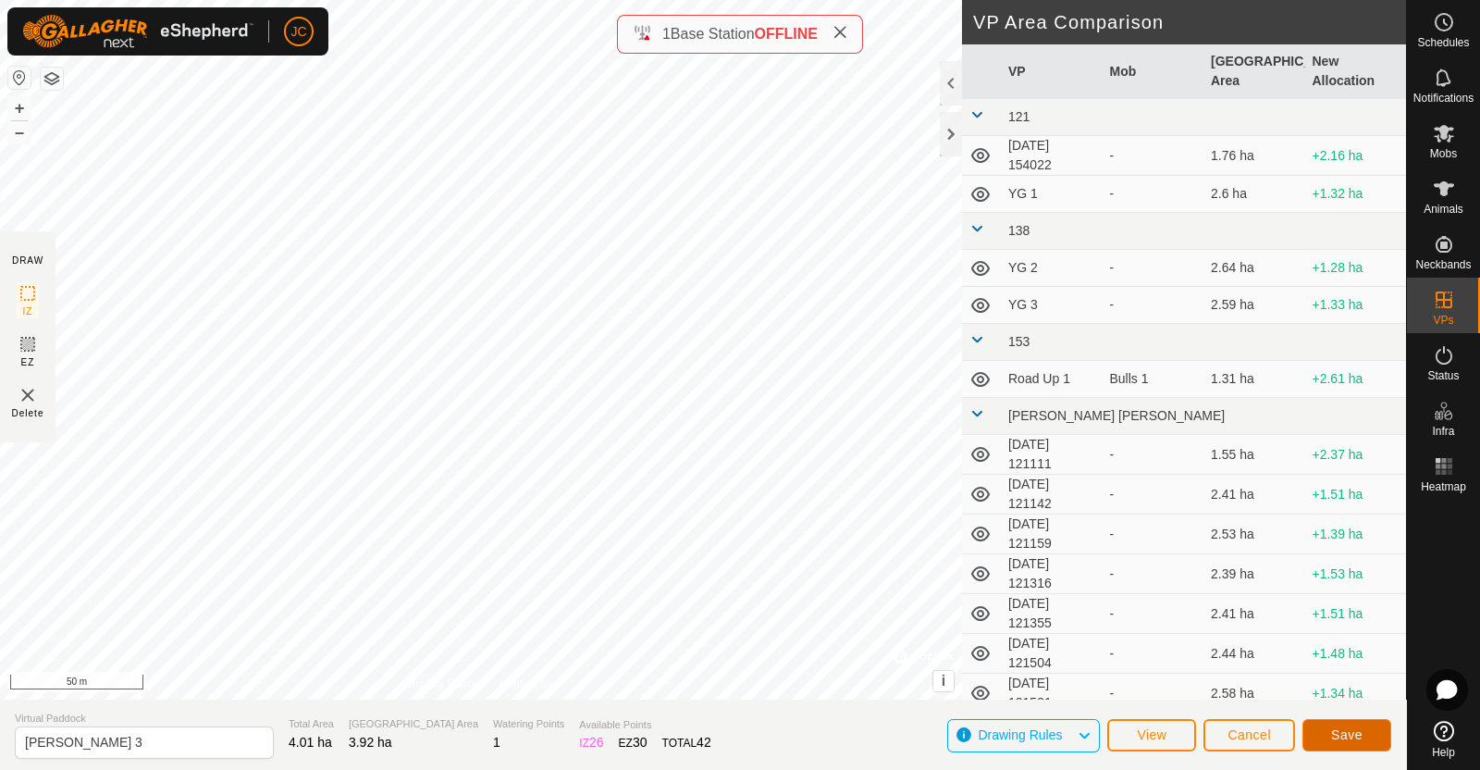
click at [1369, 736] on button "Save" at bounding box center [1347, 735] width 89 height 32
